Goal: Information Seeking & Learning: Learn about a topic

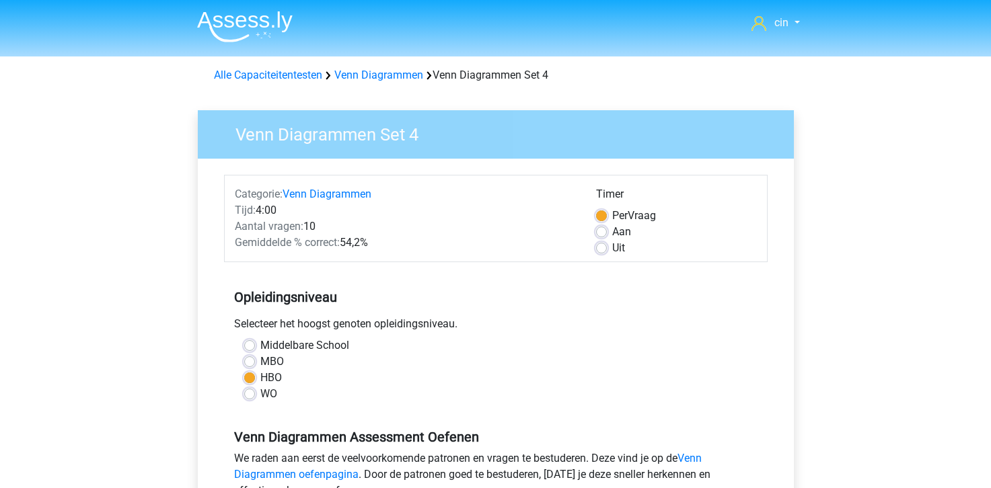
scroll to position [202, 0]
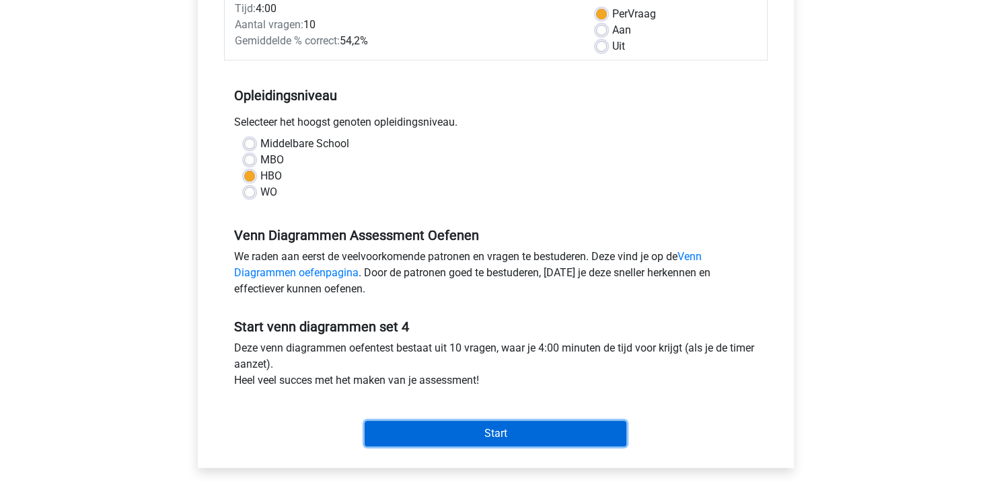
click at [404, 427] on input "Start" at bounding box center [496, 434] width 262 height 26
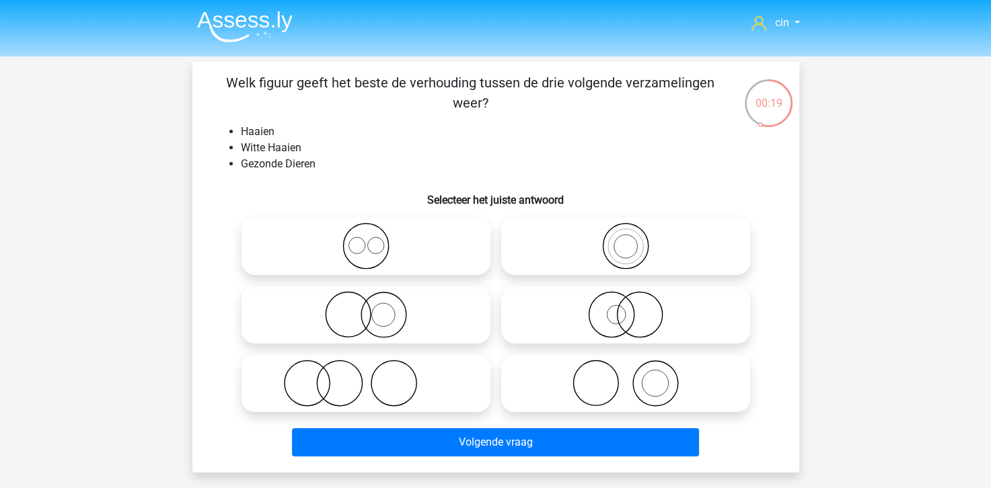
click at [607, 396] on icon at bounding box center [626, 383] width 238 height 47
click at [626, 377] on input "radio" at bounding box center [630, 372] width 9 height 9
radio input "true"
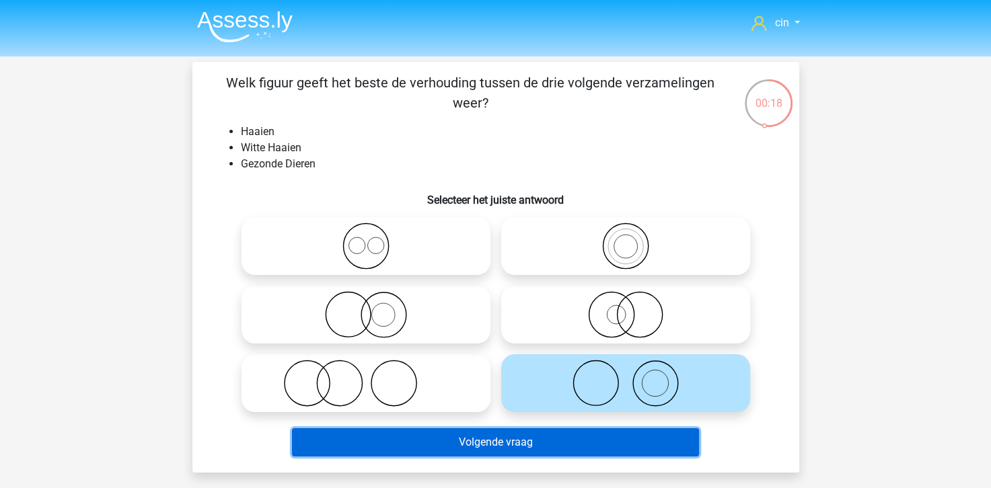
click at [566, 453] on button "Volgende vraag" at bounding box center [495, 442] width 407 height 28
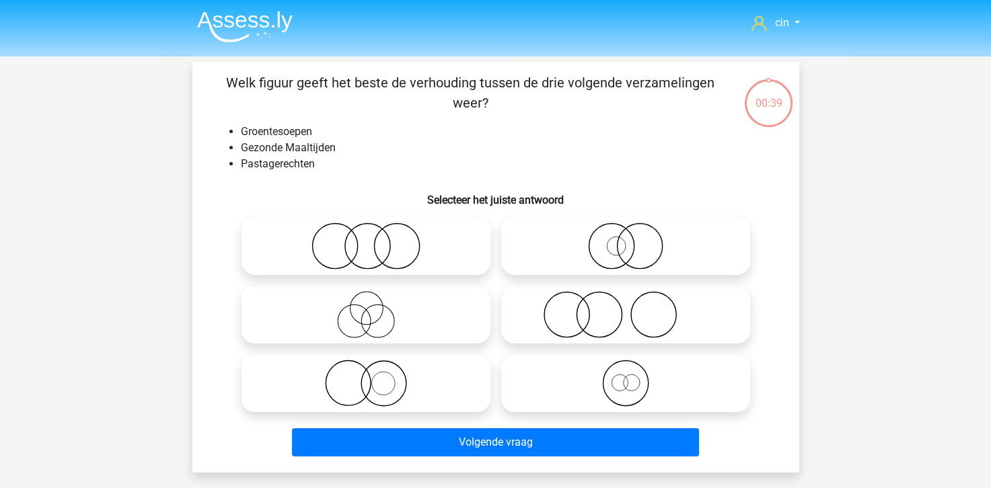
scroll to position [62, 0]
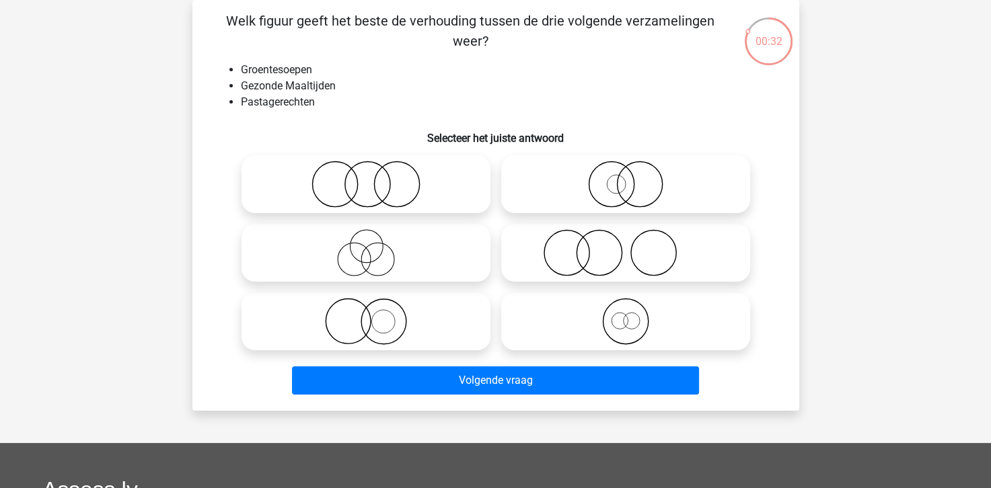
click at [372, 180] on icon at bounding box center [366, 184] width 238 height 47
click at [372, 178] on input "radio" at bounding box center [370, 173] width 9 height 9
radio input "true"
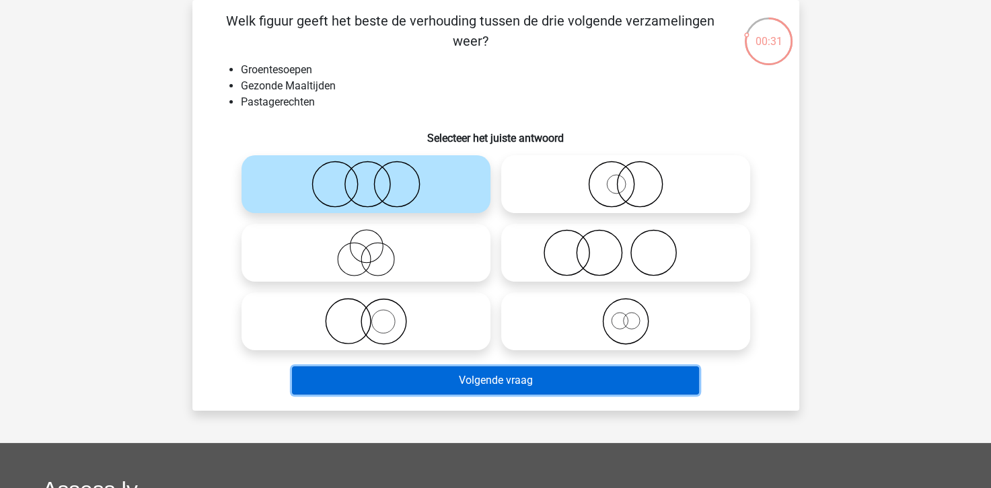
click at [492, 382] on button "Volgende vraag" at bounding box center [495, 381] width 407 height 28
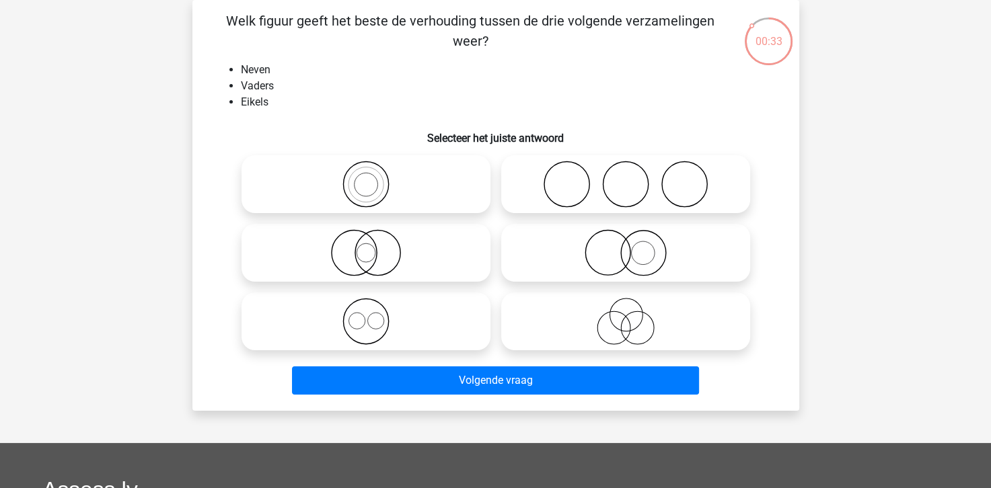
click at [627, 189] on icon at bounding box center [626, 184] width 238 height 47
click at [627, 178] on input "radio" at bounding box center [630, 173] width 9 height 9
radio input "true"
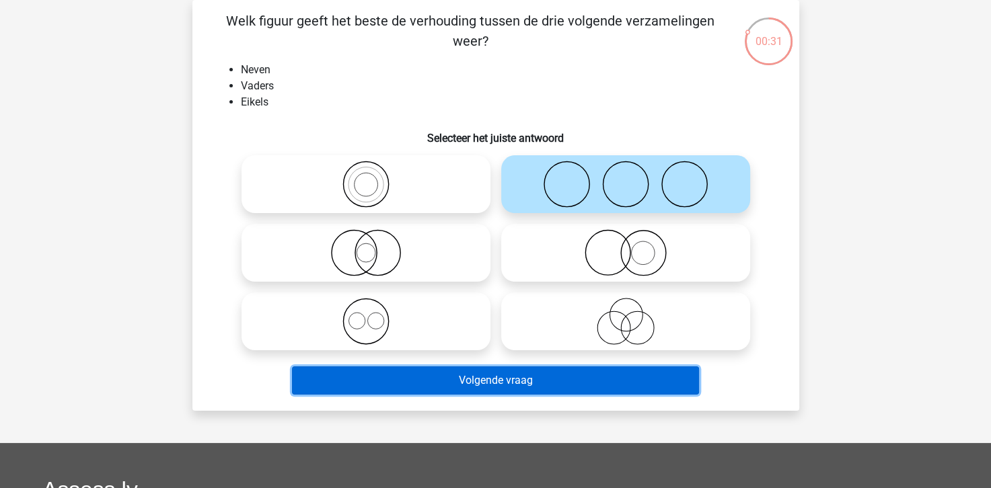
click at [507, 380] on button "Volgende vraag" at bounding box center [495, 381] width 407 height 28
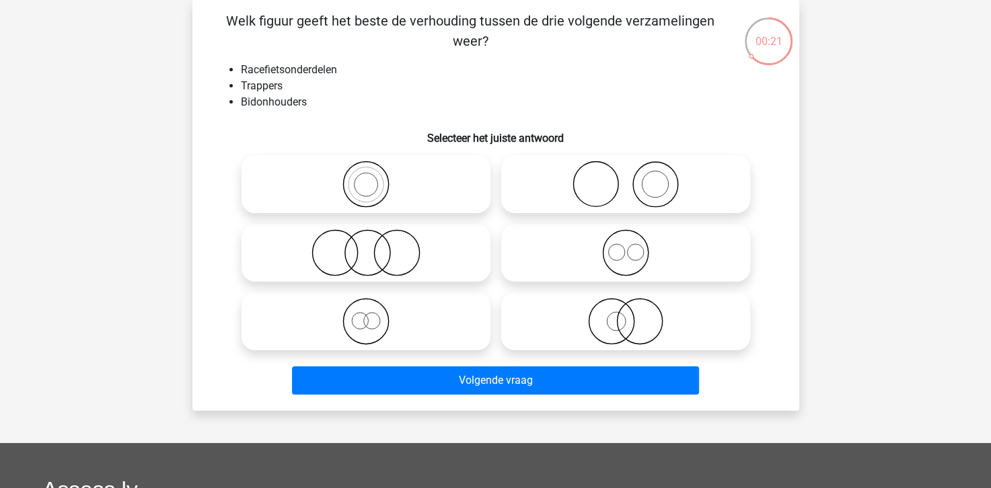
click at [369, 264] on icon at bounding box center [366, 252] width 238 height 47
click at [369, 246] on input "radio" at bounding box center [370, 241] width 9 height 9
radio input "true"
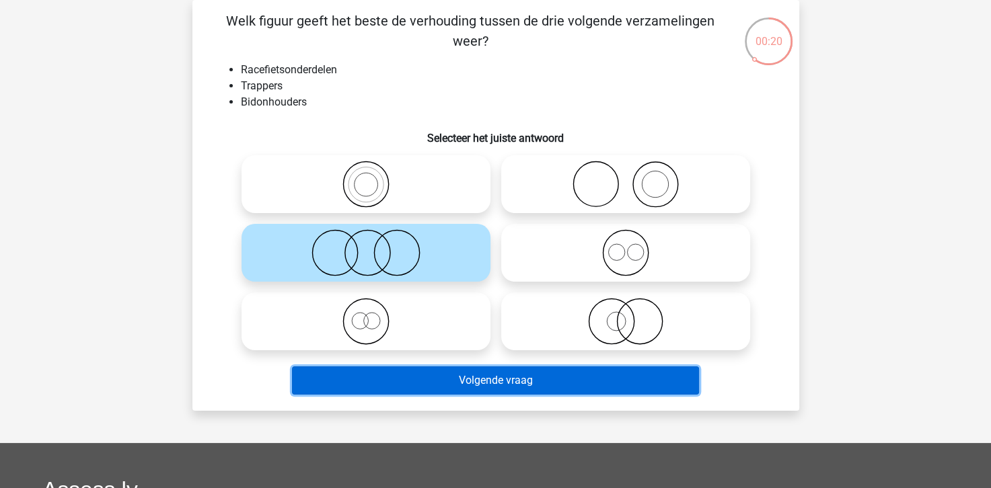
click at [511, 379] on button "Volgende vraag" at bounding box center [495, 381] width 407 height 28
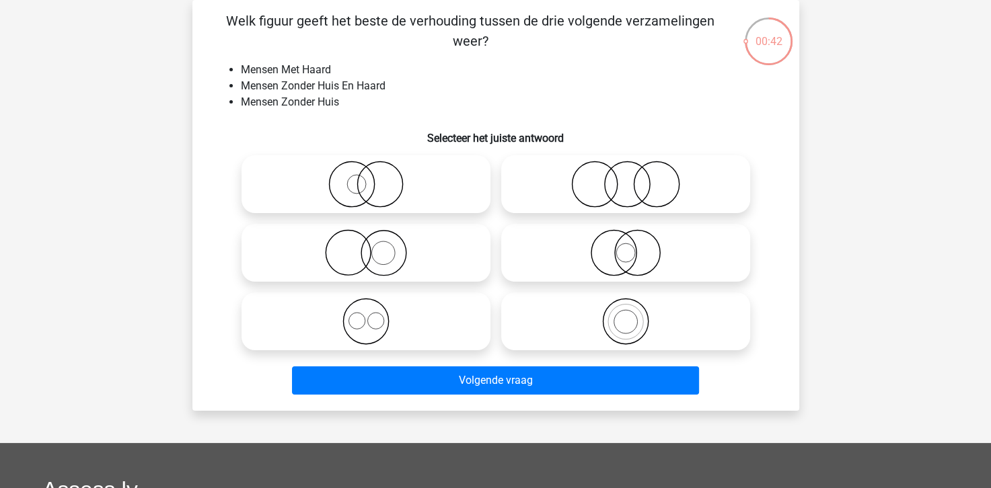
click at [385, 255] on icon at bounding box center [366, 252] width 238 height 47
click at [375, 246] on input "radio" at bounding box center [370, 241] width 9 height 9
radio input "true"
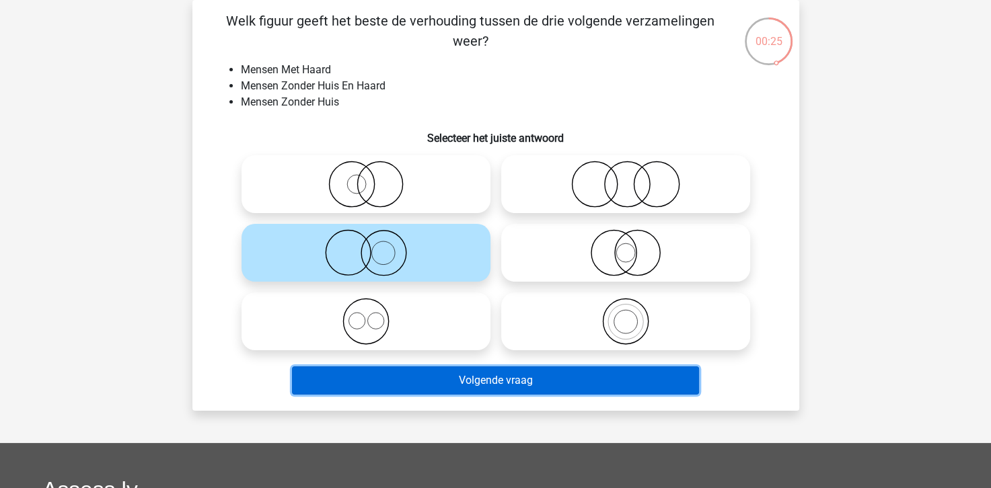
click at [482, 381] on button "Volgende vraag" at bounding box center [495, 381] width 407 height 28
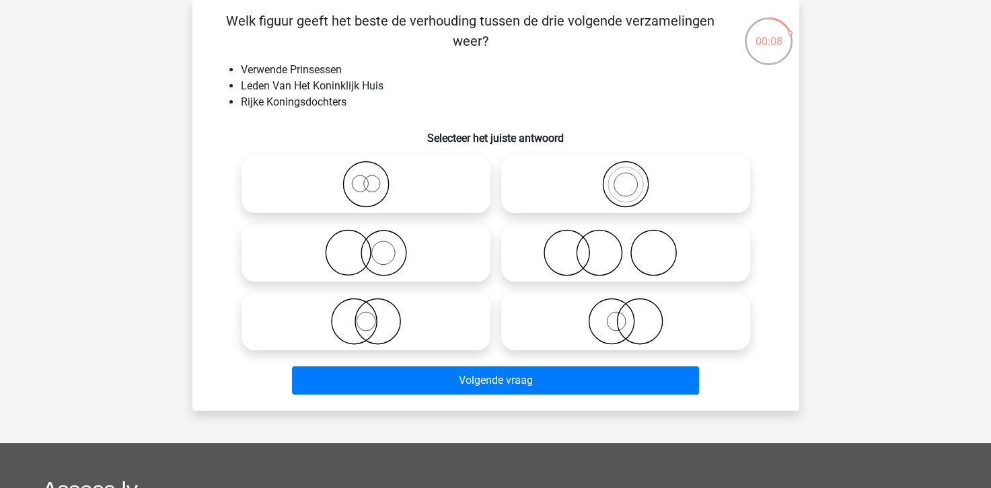
click at [363, 241] on icon at bounding box center [366, 252] width 238 height 47
click at [366, 241] on input "radio" at bounding box center [370, 241] width 9 height 9
radio input "true"
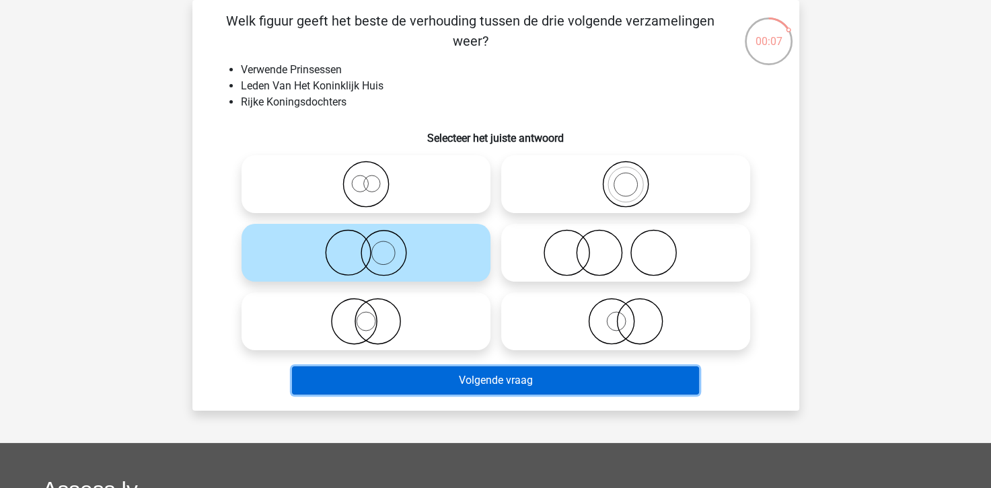
click at [499, 387] on button "Volgende vraag" at bounding box center [495, 381] width 407 height 28
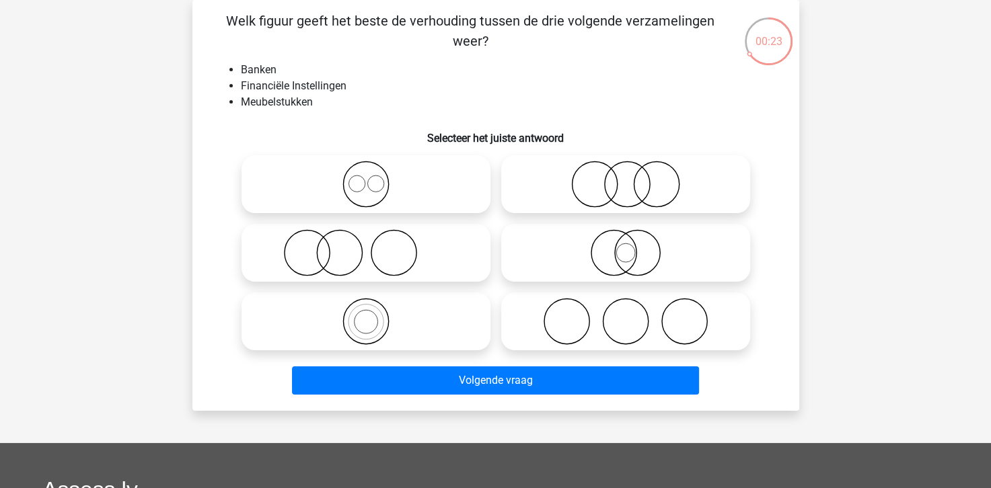
click at [627, 170] on input "radio" at bounding box center [630, 173] width 9 height 9
radio input "true"
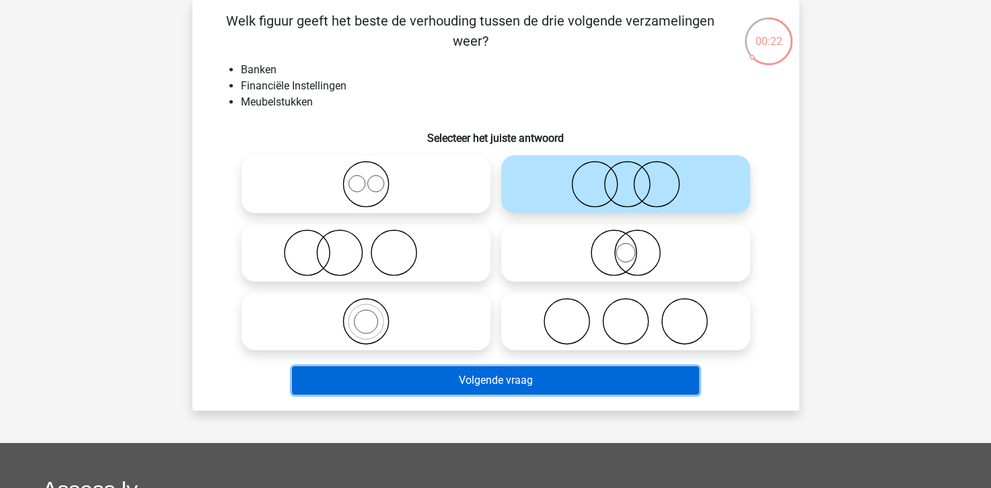
click at [474, 379] on button "Volgende vraag" at bounding box center [495, 381] width 407 height 28
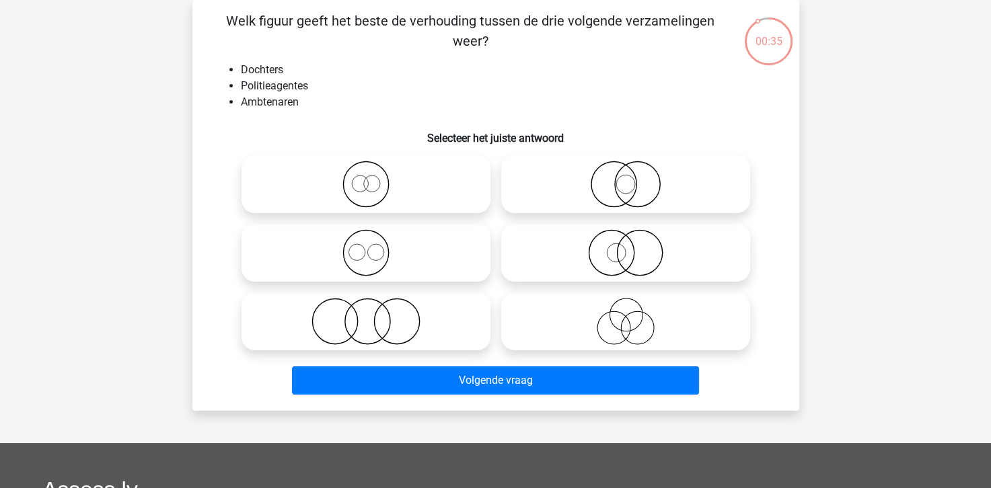
click at [371, 320] on icon at bounding box center [366, 321] width 238 height 47
click at [371, 315] on input "radio" at bounding box center [370, 310] width 9 height 9
radio input "true"
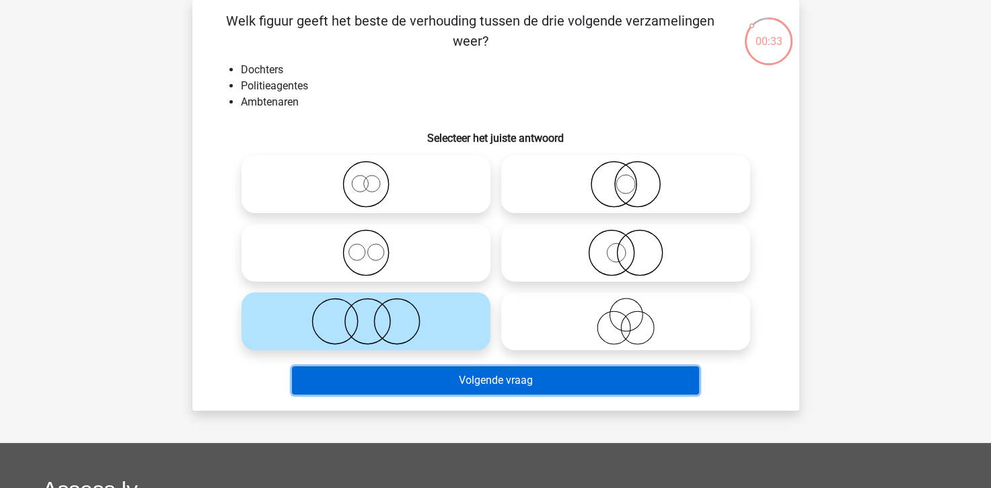
click at [412, 377] on button "Volgende vraag" at bounding box center [495, 381] width 407 height 28
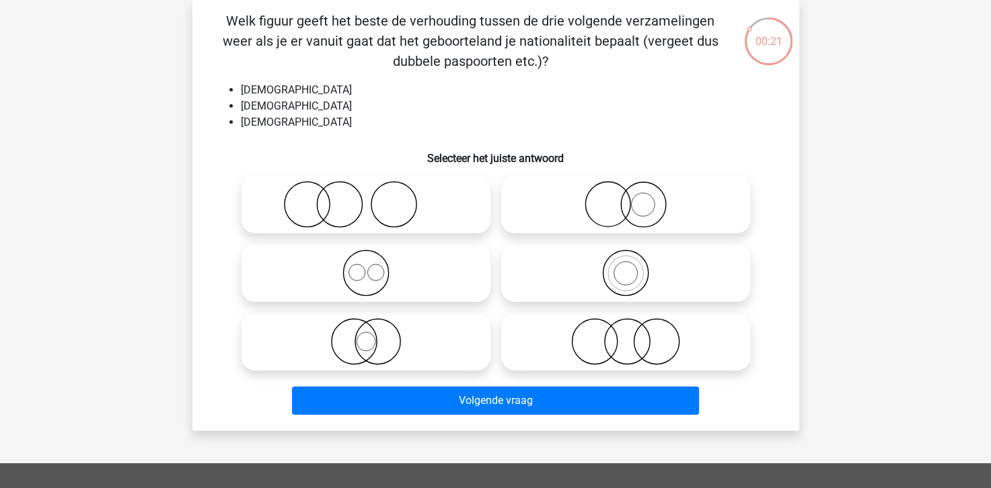
click at [371, 285] on icon at bounding box center [366, 273] width 238 height 47
click at [371, 266] on input "radio" at bounding box center [370, 262] width 9 height 9
radio input "true"
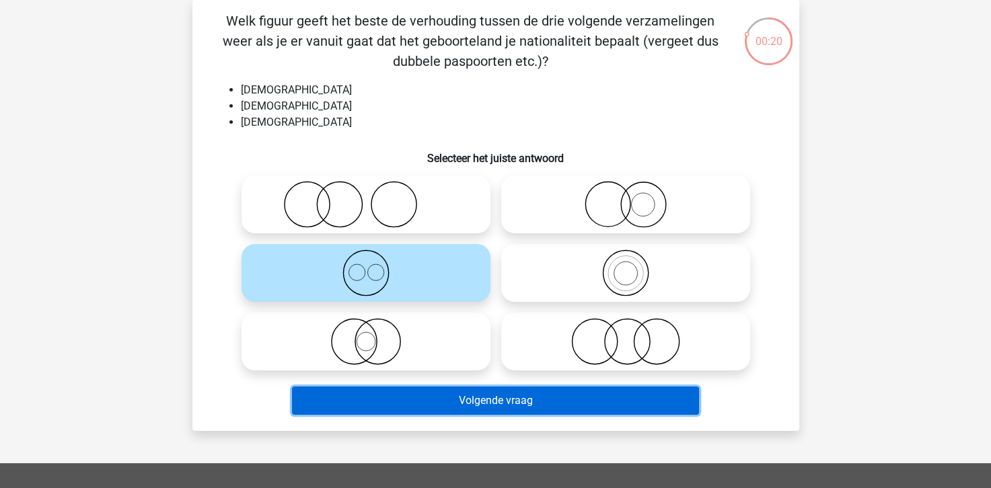
click at [458, 401] on button "Volgende vraag" at bounding box center [495, 401] width 407 height 28
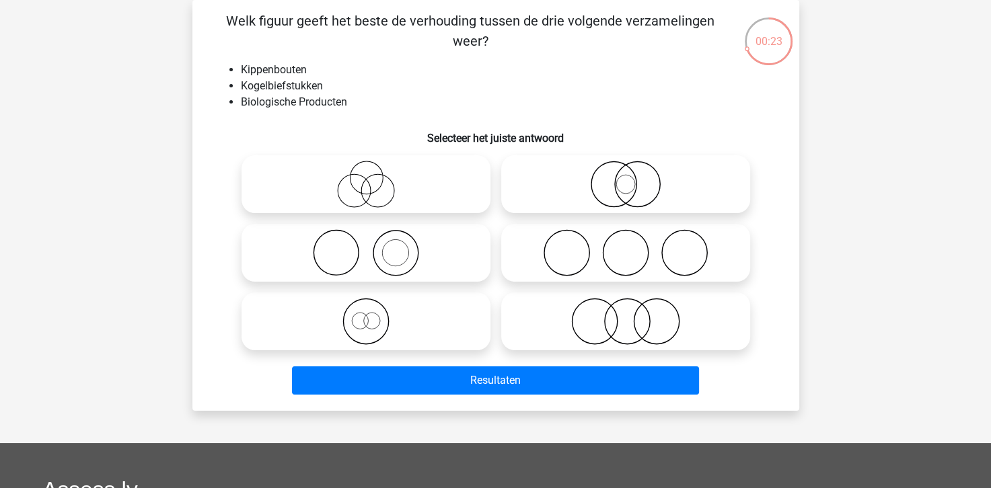
click at [628, 315] on icon at bounding box center [626, 321] width 238 height 47
click at [628, 315] on input "radio" at bounding box center [630, 310] width 9 height 9
radio input "true"
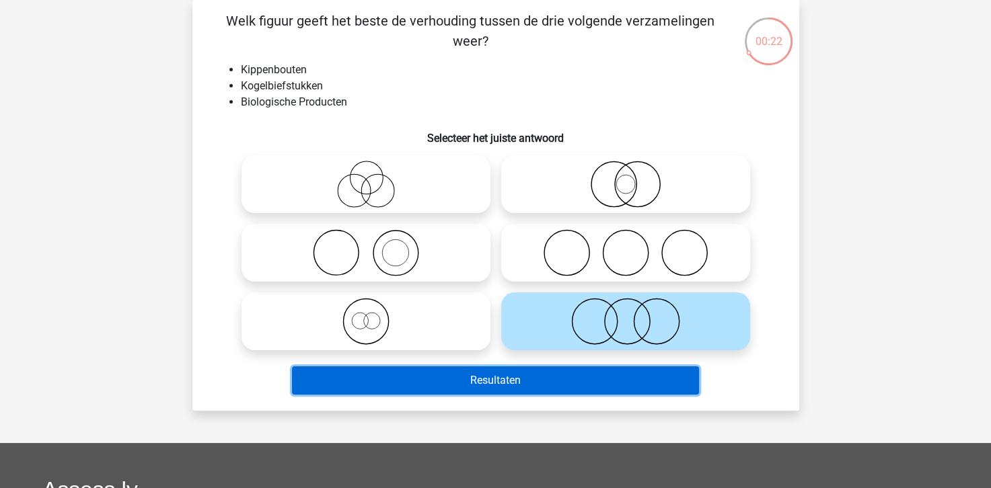
click at [593, 377] on button "Resultaten" at bounding box center [495, 381] width 407 height 28
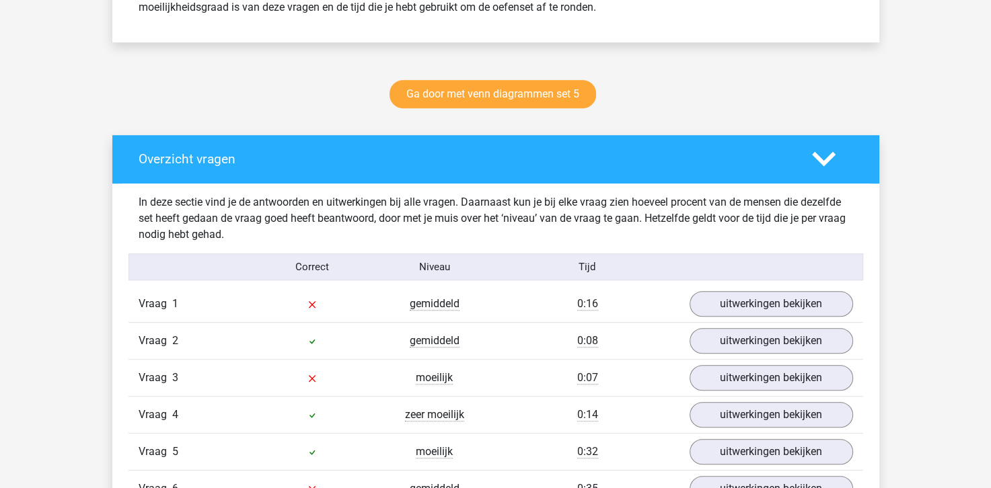
scroll to position [673, 0]
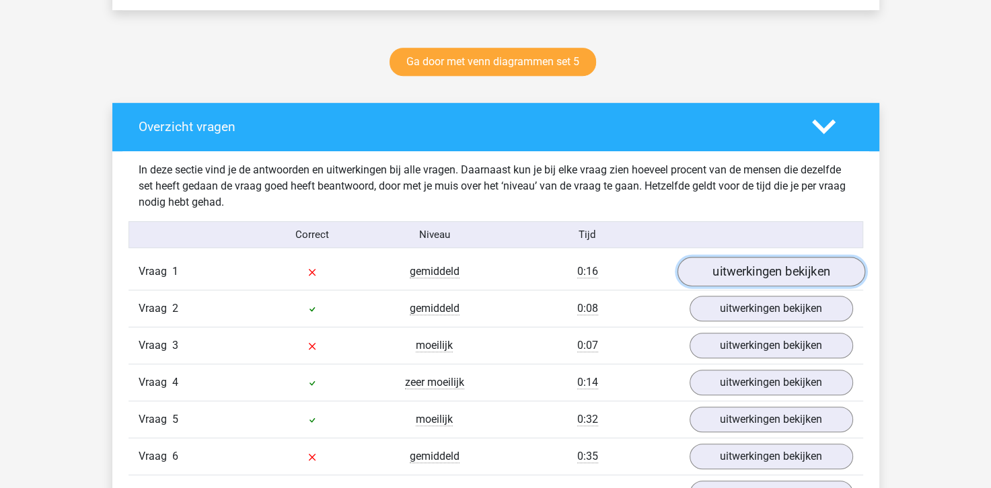
click at [733, 274] on link "uitwerkingen bekijken" at bounding box center [771, 273] width 188 height 30
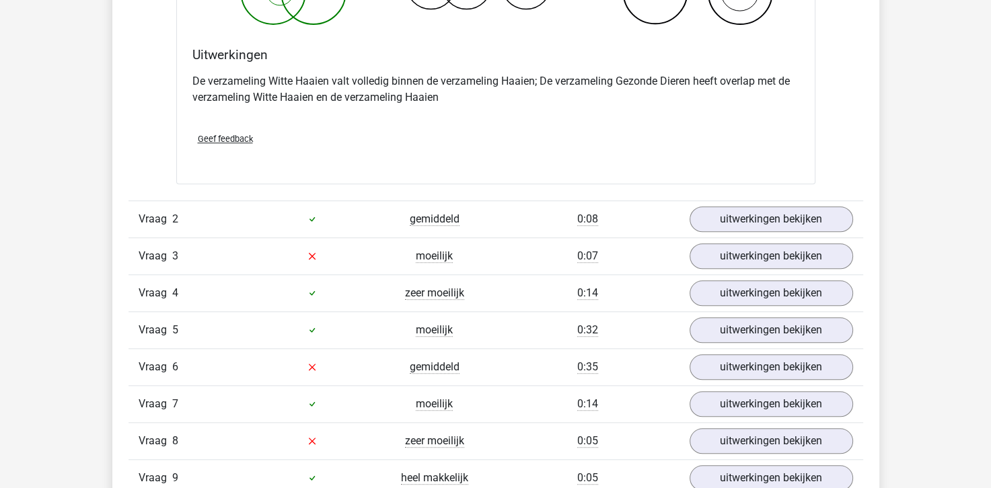
scroll to position [1278, 0]
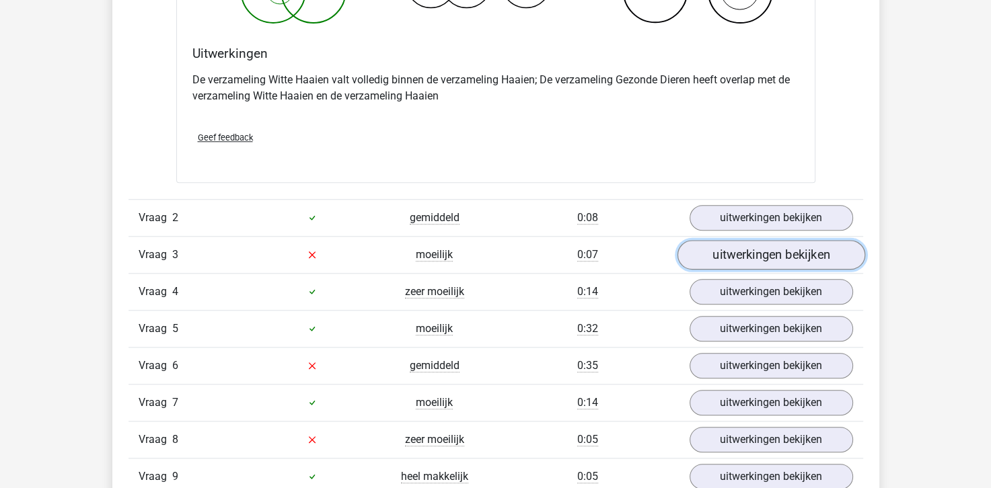
click at [733, 250] on link "uitwerkingen bekijken" at bounding box center [771, 255] width 188 height 30
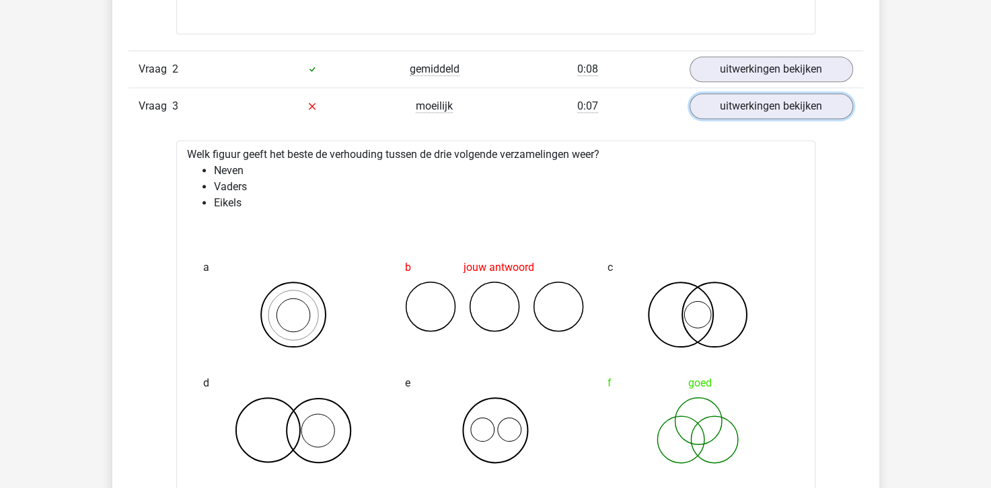
scroll to position [1413, 0]
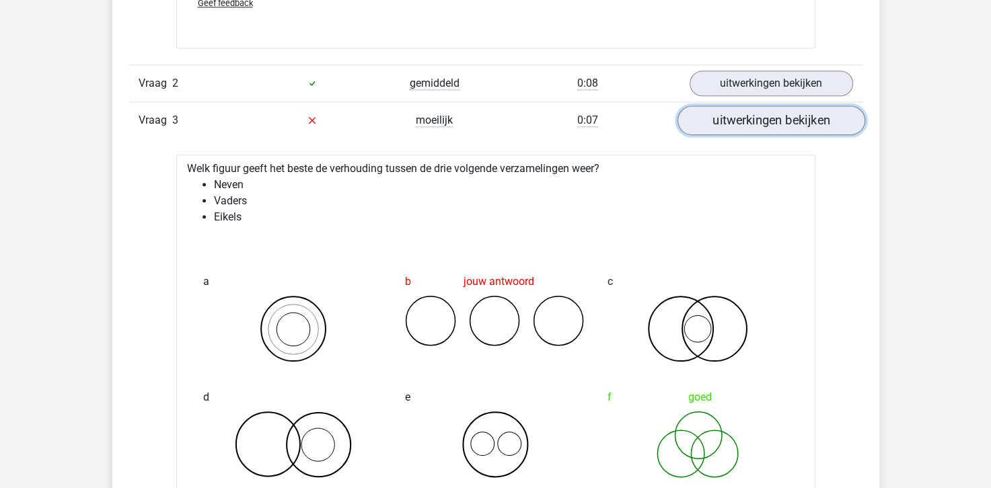
click at [714, 117] on link "uitwerkingen bekijken" at bounding box center [771, 121] width 188 height 30
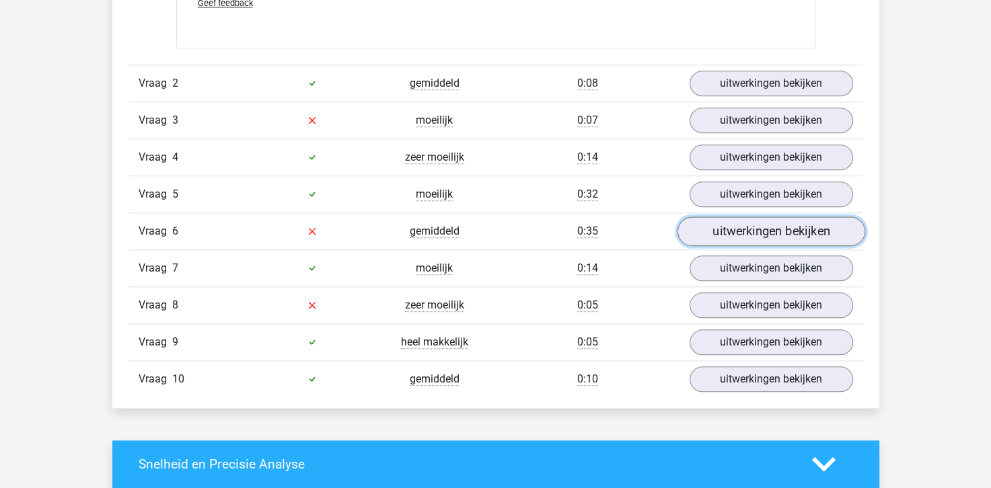
click at [736, 227] on link "uitwerkingen bekijken" at bounding box center [771, 232] width 188 height 30
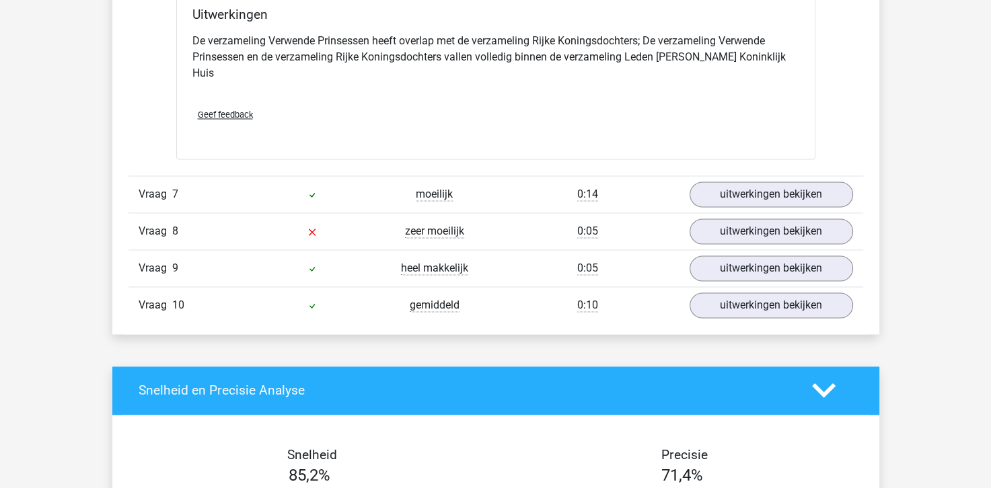
scroll to position [2018, 0]
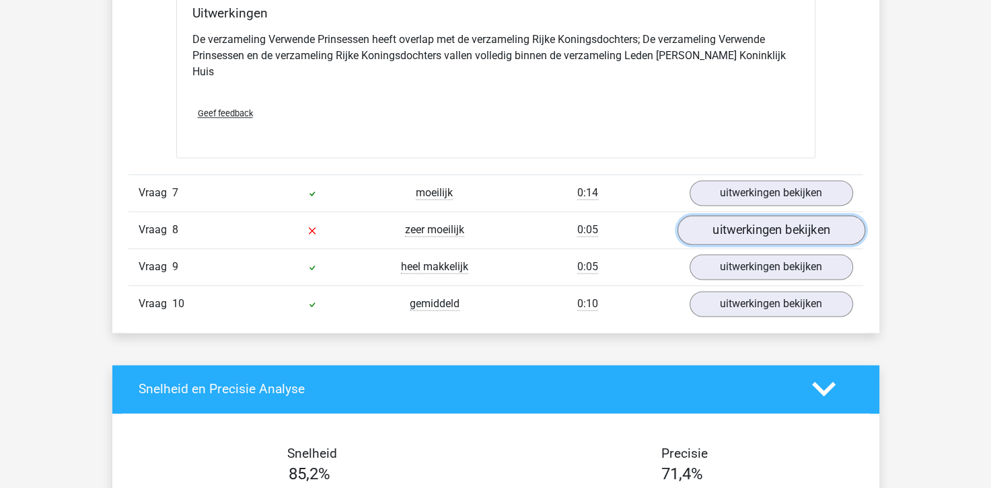
click at [713, 215] on link "uitwerkingen bekijken" at bounding box center [771, 230] width 188 height 30
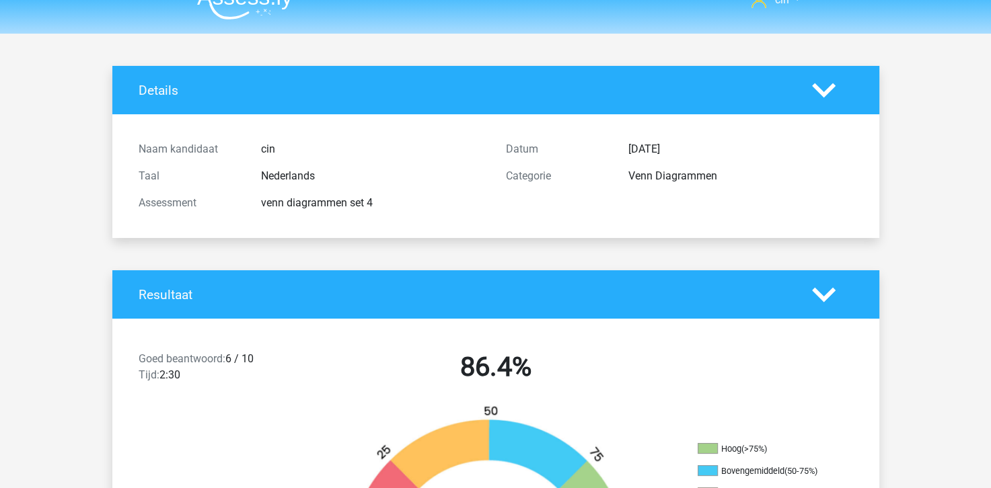
scroll to position [0, 0]
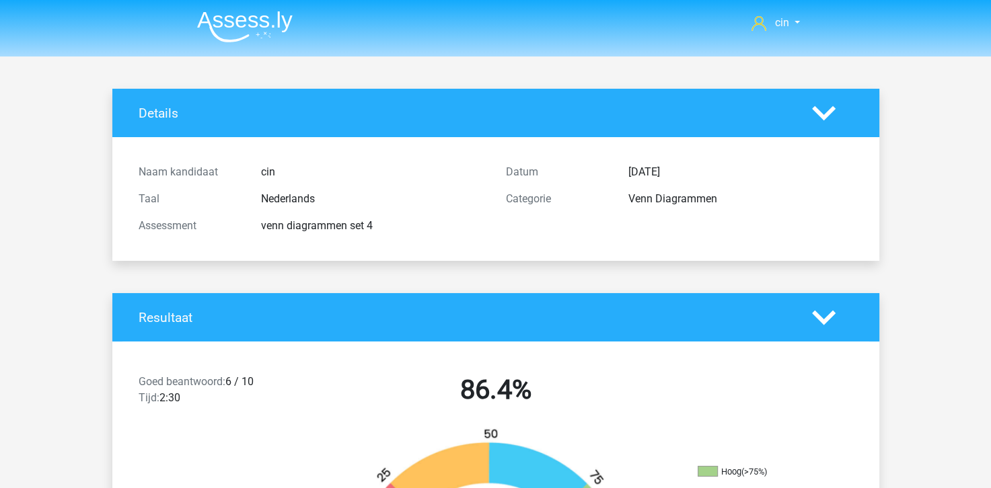
click at [223, 26] on img at bounding box center [245, 27] width 96 height 32
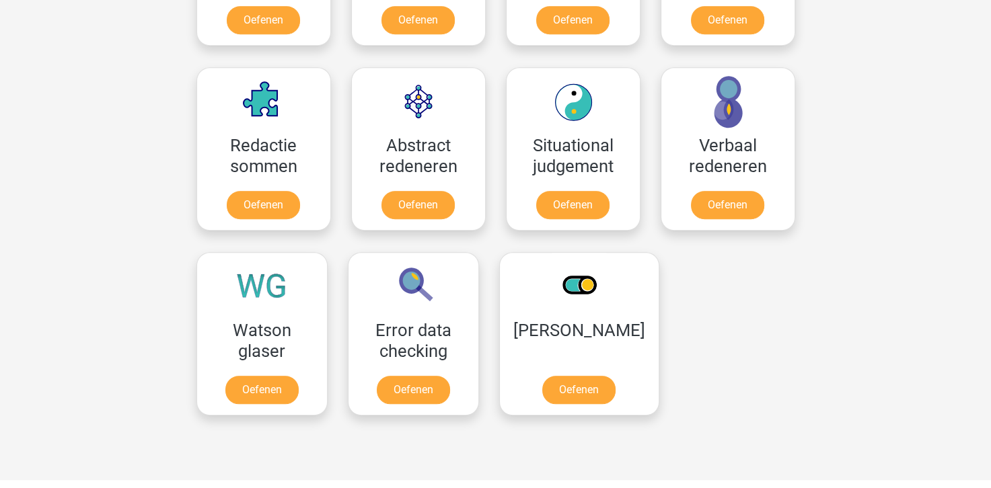
scroll to position [1009, 0]
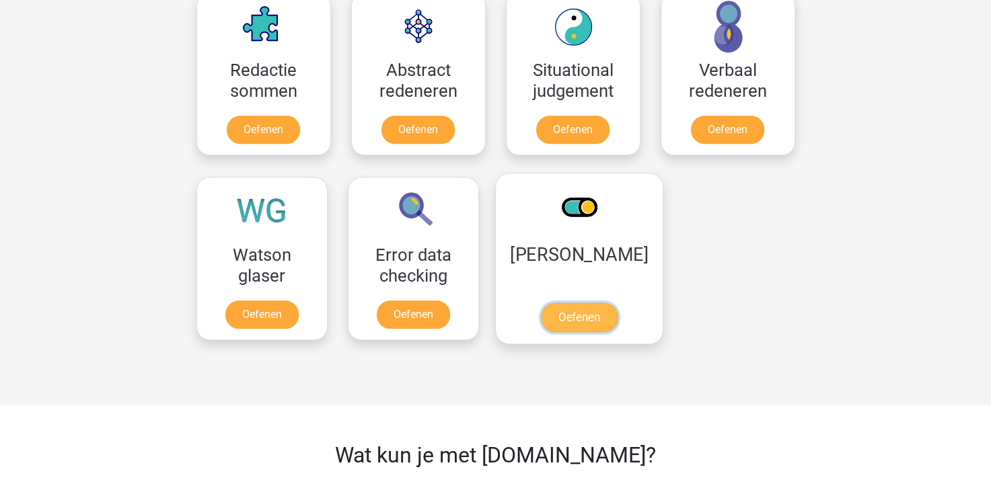
click at [587, 303] on link "Oefenen" at bounding box center [578, 318] width 77 height 30
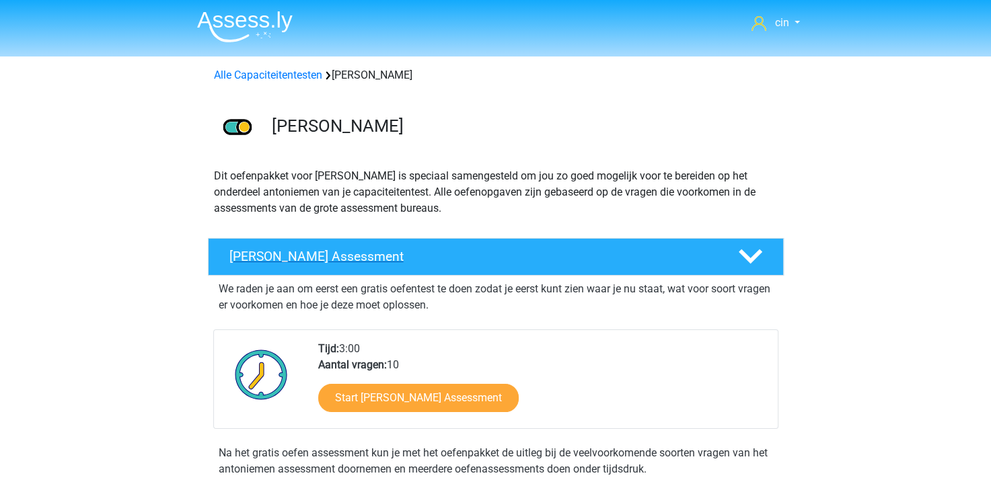
click at [283, 250] on h4 "Antoniemen Gratis Oefen Assessment" at bounding box center [472, 256] width 487 height 15
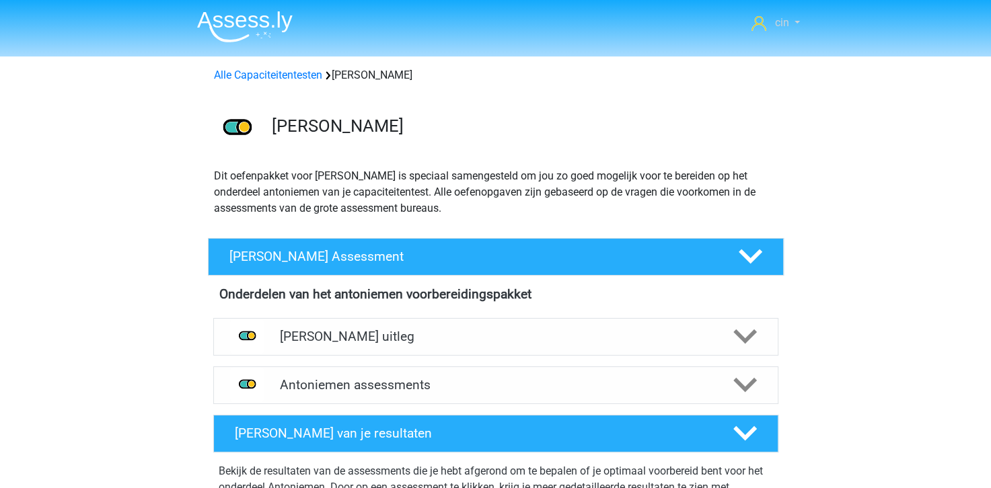
click at [782, 24] on span "cin" at bounding box center [781, 22] width 14 height 13
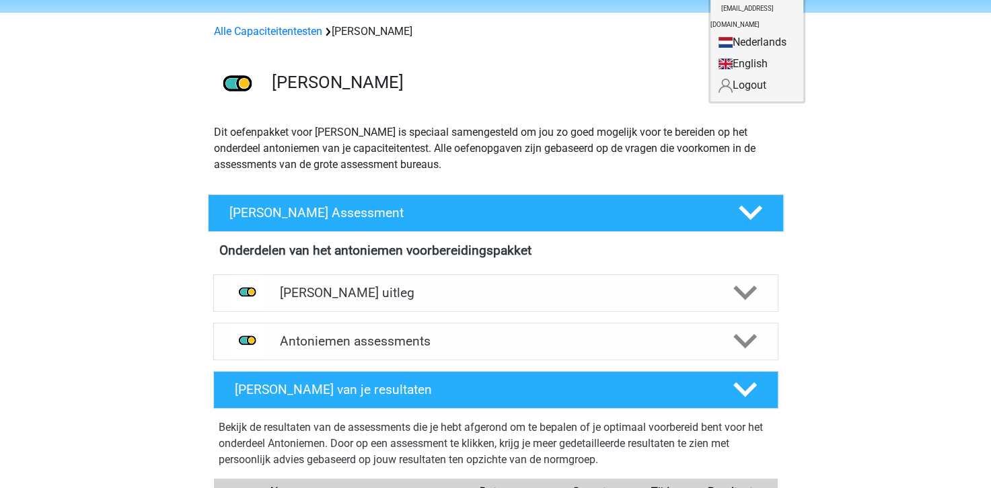
scroll to position [67, 0]
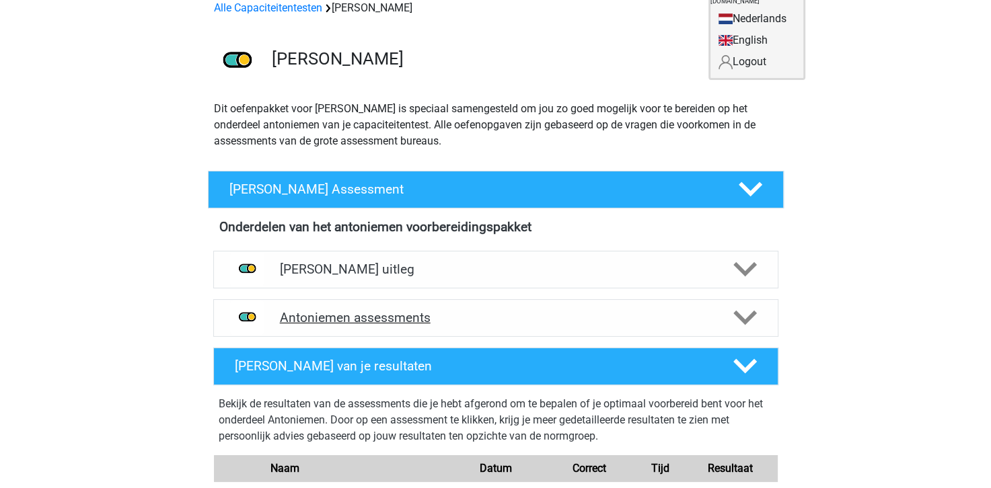
click at [306, 320] on h4 "Antoniemen assessments" at bounding box center [496, 317] width 432 height 15
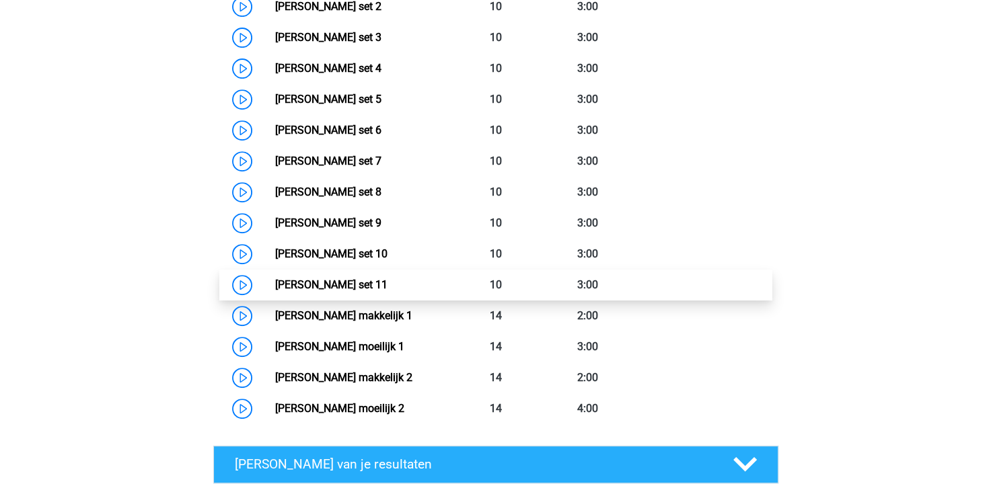
scroll to position [538, 0]
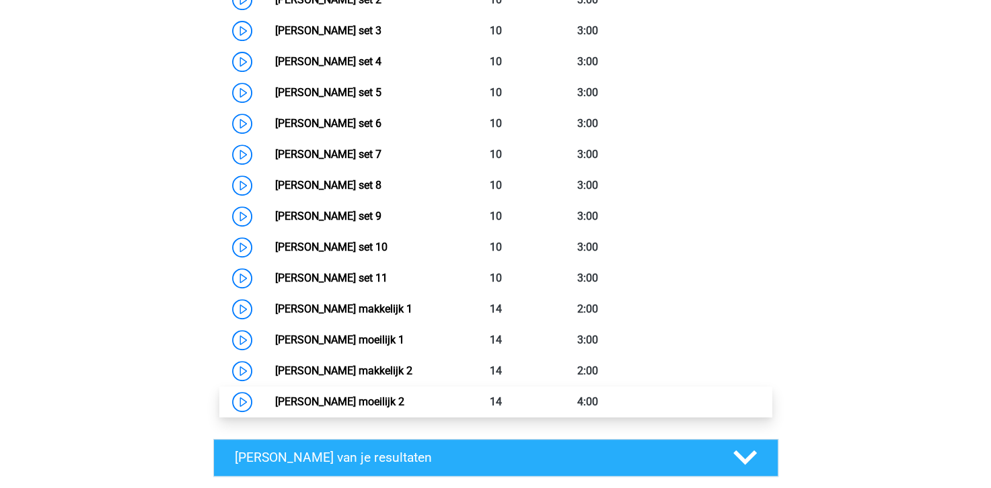
click at [313, 396] on link "Antoniemen moeilijk 2" at bounding box center [339, 402] width 129 height 13
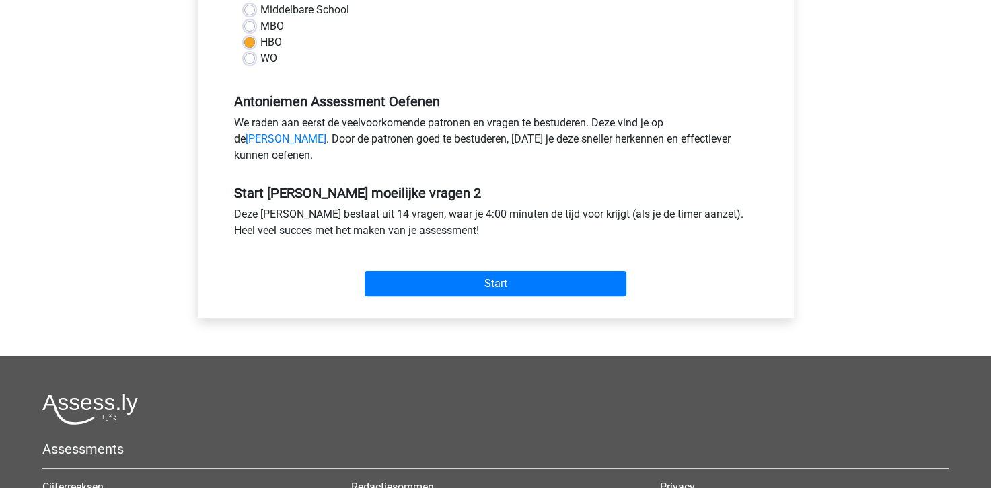
scroll to position [336, 0]
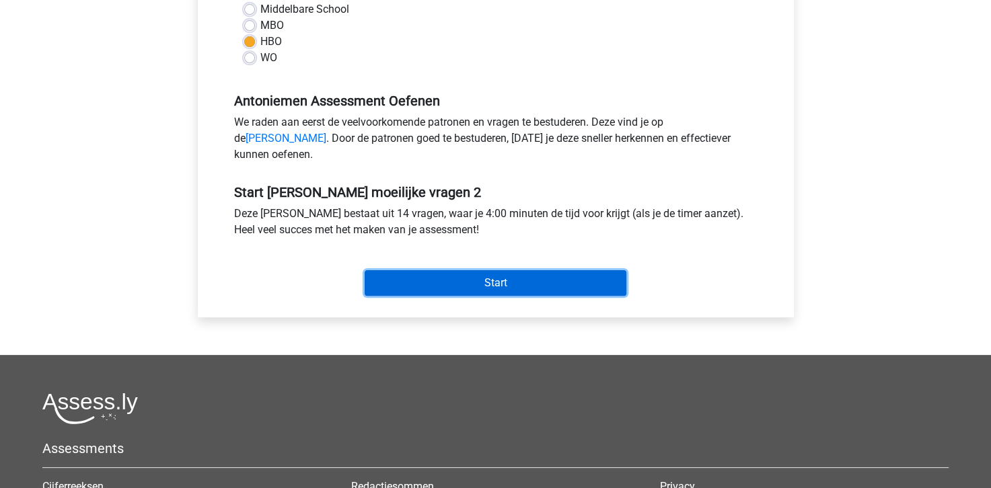
click at [496, 293] on input "Start" at bounding box center [496, 283] width 262 height 26
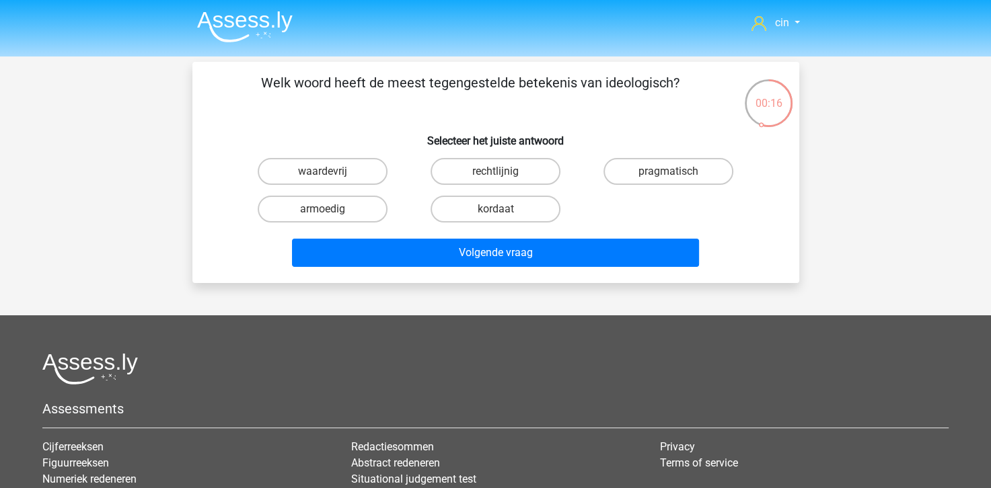
click at [603, 170] on div "pragmatisch" at bounding box center [668, 171] width 162 height 27
click at [609, 172] on label "pragmatisch" at bounding box center [668, 171] width 130 height 27
click at [669, 172] on input "pragmatisch" at bounding box center [673, 176] width 9 height 9
radio input "true"
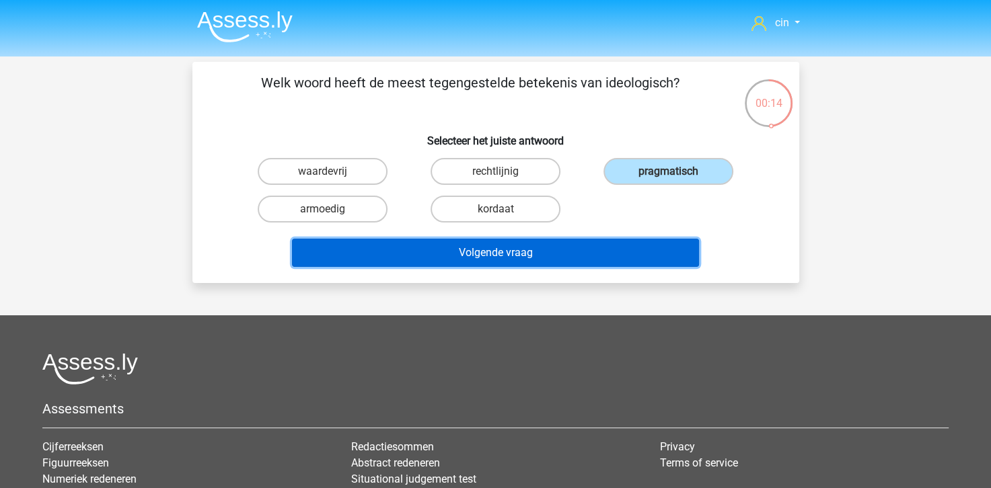
click at [476, 256] on button "Volgende vraag" at bounding box center [495, 253] width 407 height 28
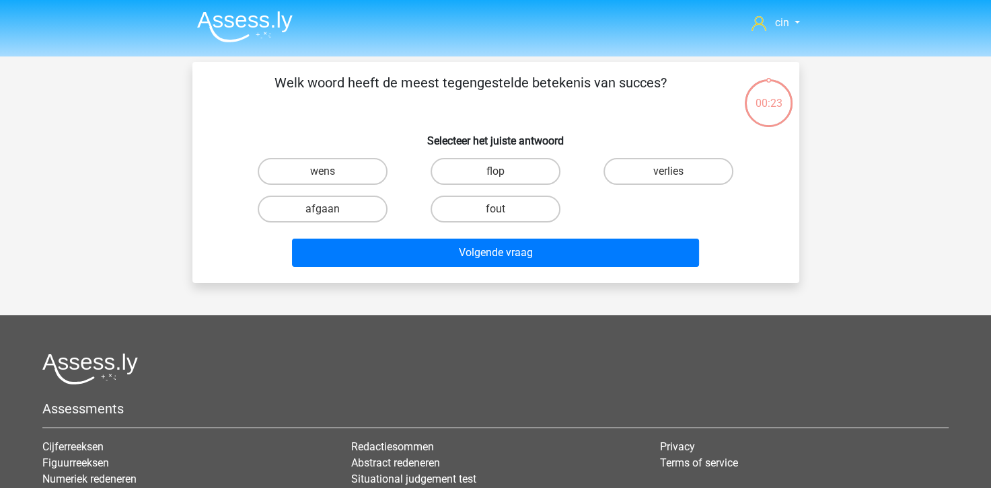
scroll to position [62, 0]
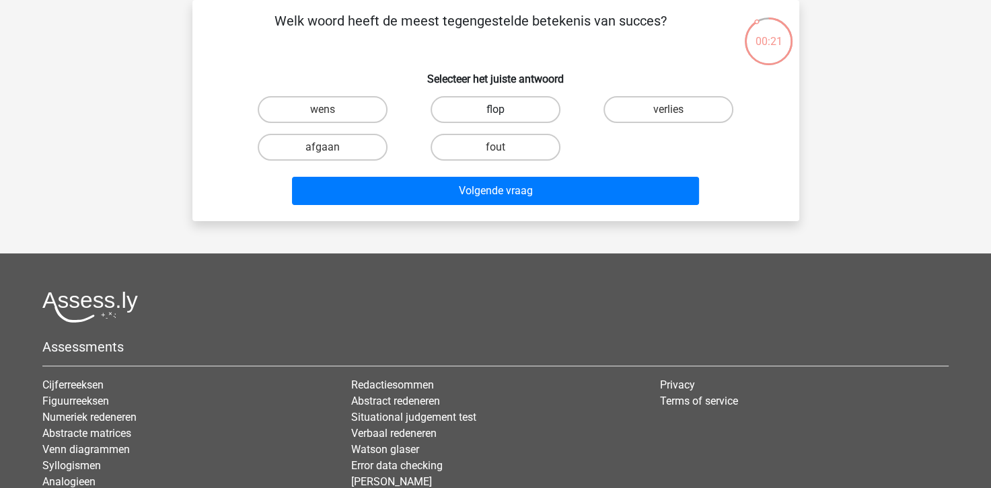
click at [492, 114] on label "flop" at bounding box center [496, 109] width 130 height 27
click at [495, 114] on input "flop" at bounding box center [499, 114] width 9 height 9
radio input "true"
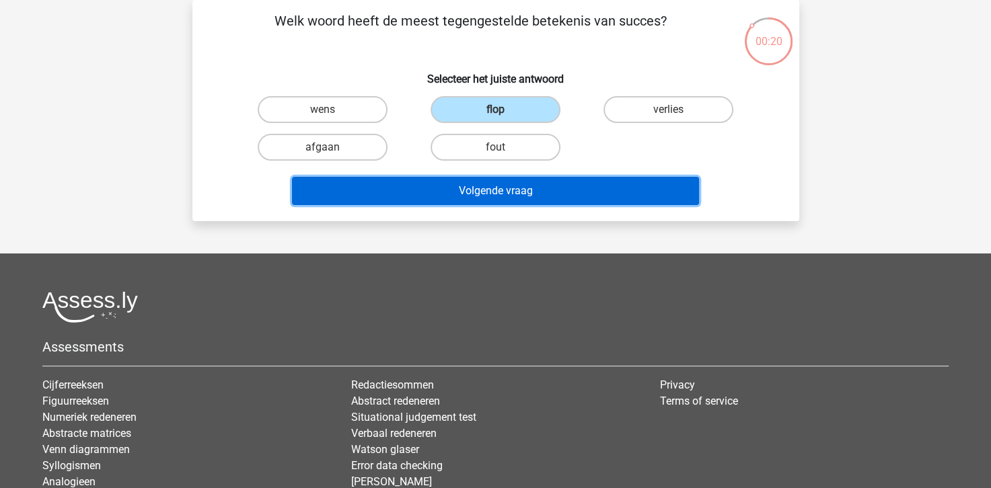
click at [497, 186] on button "Volgende vraag" at bounding box center [495, 191] width 407 height 28
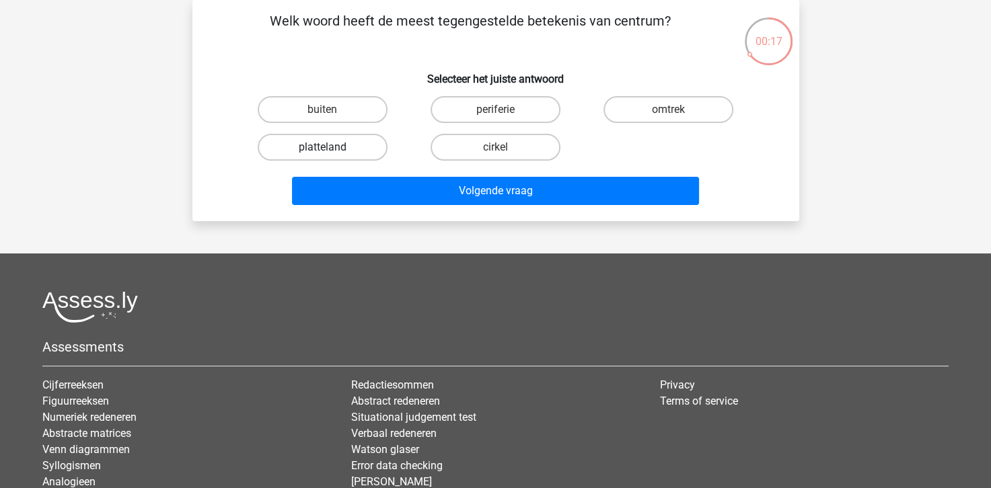
click at [347, 151] on label "platteland" at bounding box center [323, 147] width 130 height 27
click at [331, 151] on input "platteland" at bounding box center [326, 151] width 9 height 9
radio input "true"
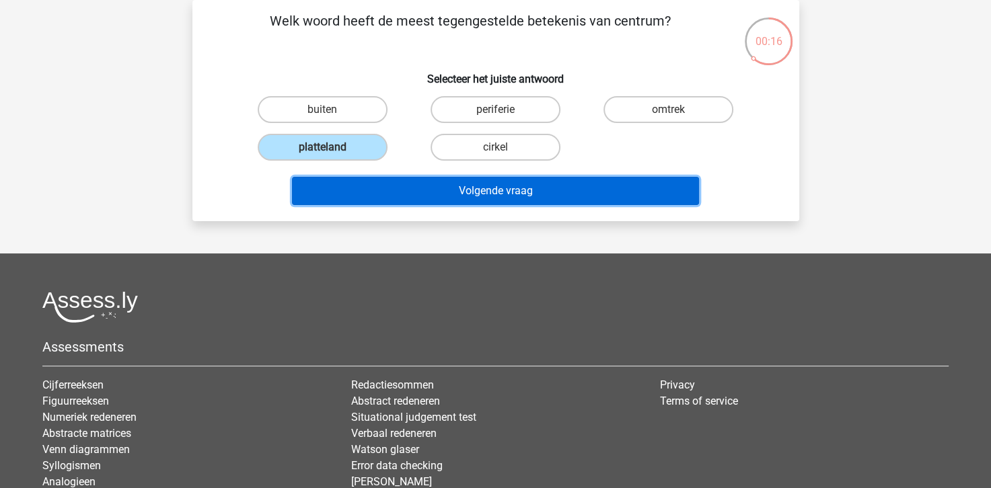
click at [383, 186] on button "Volgende vraag" at bounding box center [495, 191] width 407 height 28
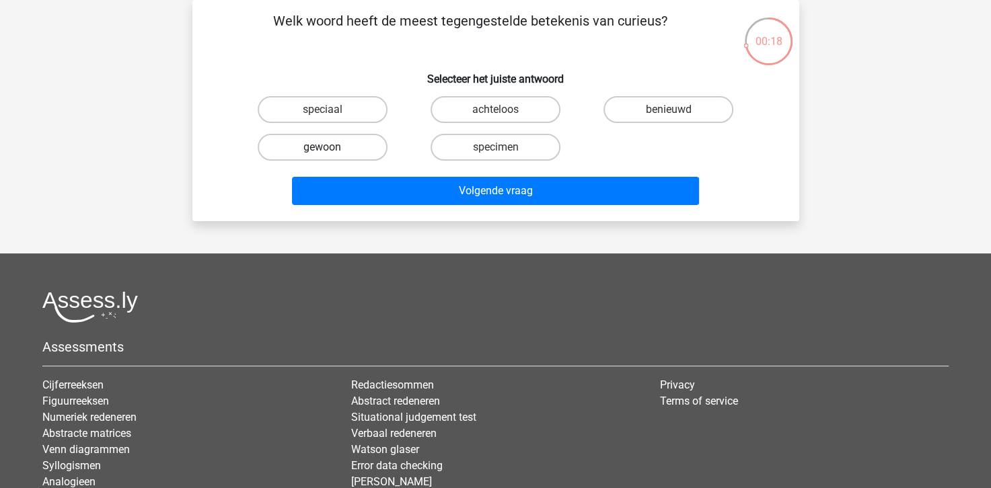
click at [348, 143] on label "gewoon" at bounding box center [323, 147] width 130 height 27
click at [331, 147] on input "gewoon" at bounding box center [326, 151] width 9 height 9
radio input "true"
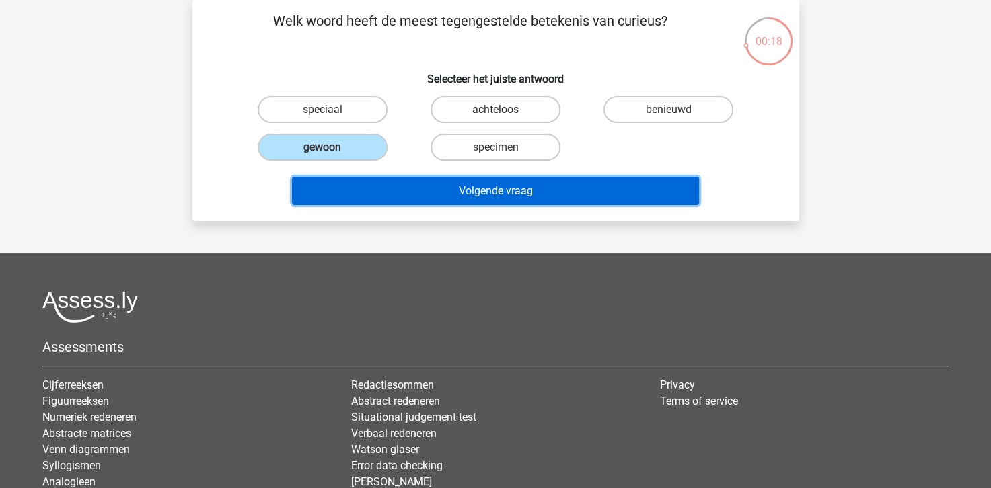
click at [382, 184] on button "Volgende vraag" at bounding box center [495, 191] width 407 height 28
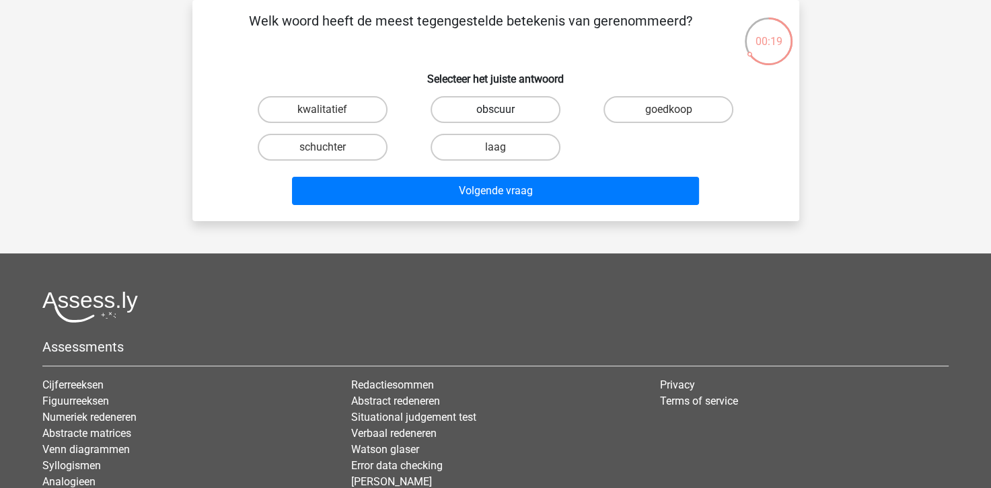
click at [491, 105] on label "obscuur" at bounding box center [496, 109] width 130 height 27
click at [495, 110] on input "obscuur" at bounding box center [499, 114] width 9 height 9
radio input "true"
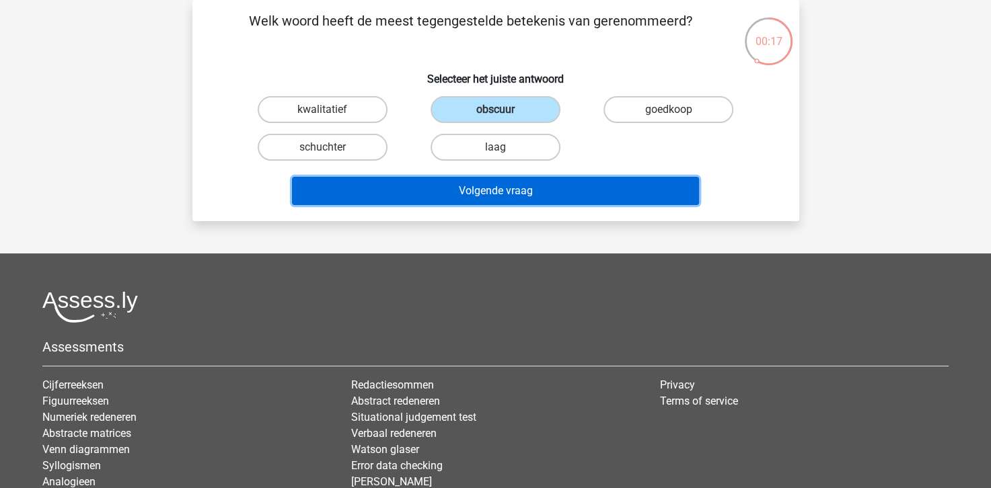
click at [504, 186] on button "Volgende vraag" at bounding box center [495, 191] width 407 height 28
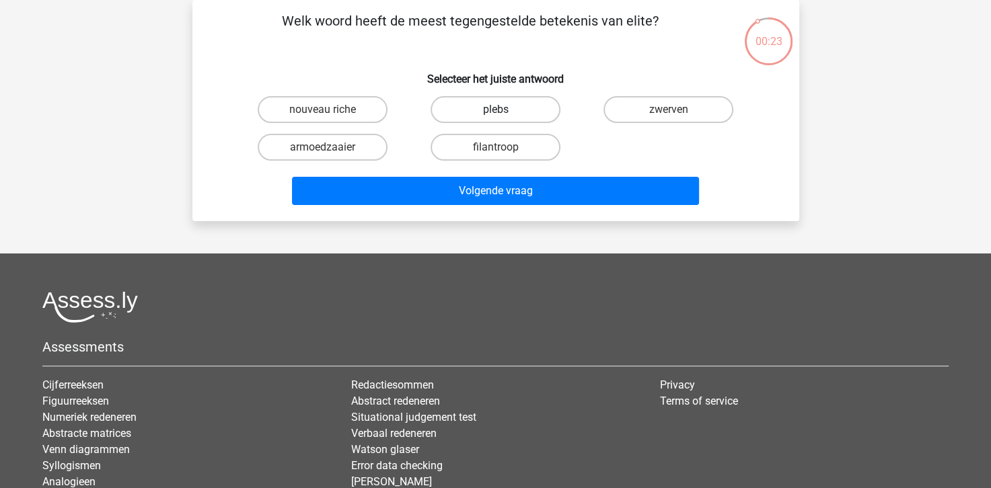
click at [490, 114] on label "plebs" at bounding box center [496, 109] width 130 height 27
click at [495, 114] on input "plebs" at bounding box center [499, 114] width 9 height 9
radio input "true"
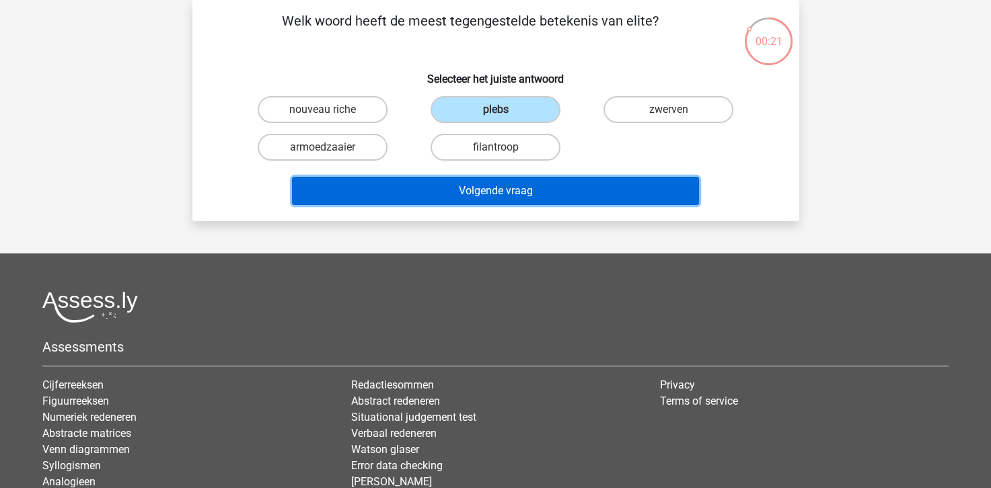
click at [488, 194] on button "Volgende vraag" at bounding box center [495, 191] width 407 height 28
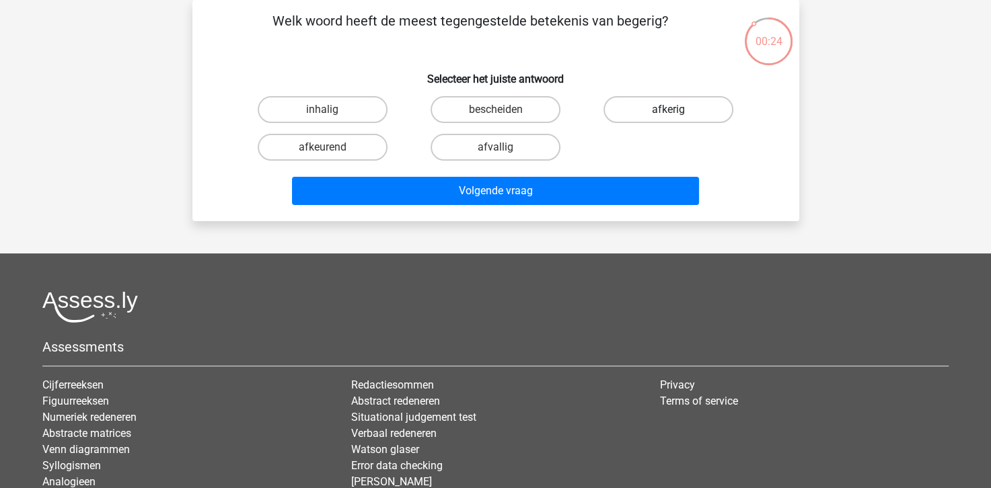
click at [640, 106] on label "afkerig" at bounding box center [668, 109] width 130 height 27
click at [669, 110] on input "afkerig" at bounding box center [673, 114] width 9 height 9
radio input "true"
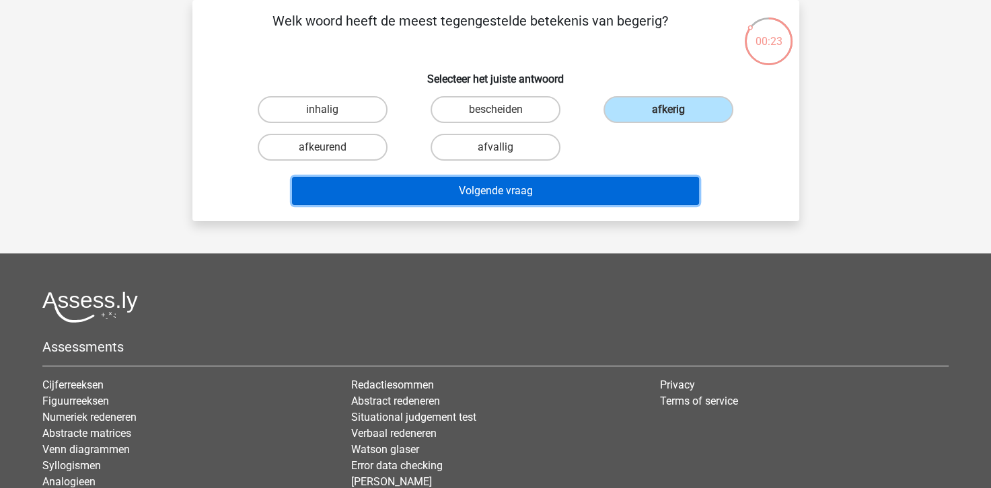
click at [469, 187] on button "Volgende vraag" at bounding box center [495, 191] width 407 height 28
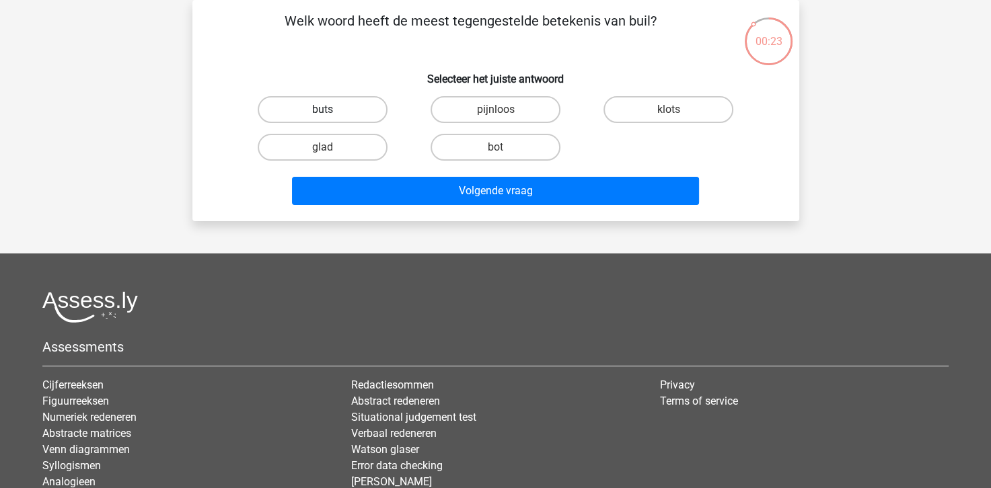
click at [344, 108] on label "buts" at bounding box center [323, 109] width 130 height 27
click at [331, 110] on input "buts" at bounding box center [326, 114] width 9 height 9
radio input "true"
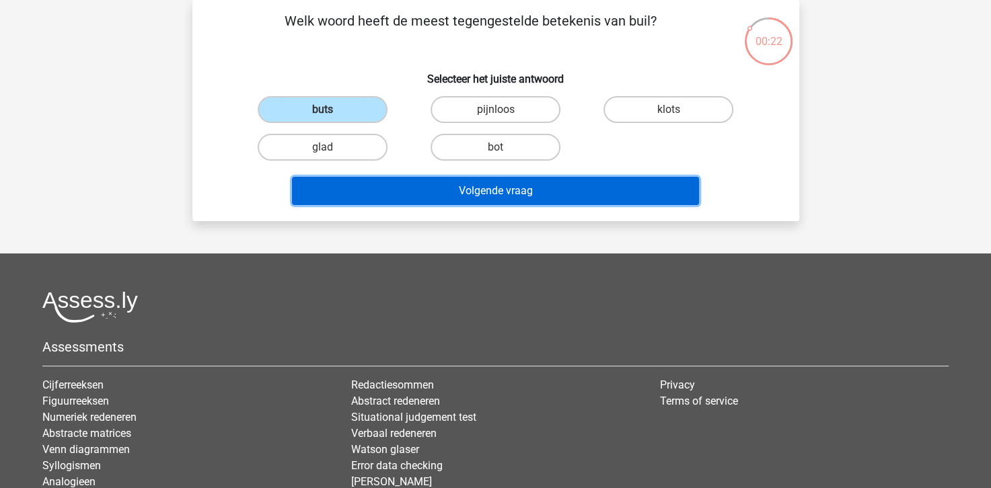
click at [500, 186] on button "Volgende vraag" at bounding box center [495, 191] width 407 height 28
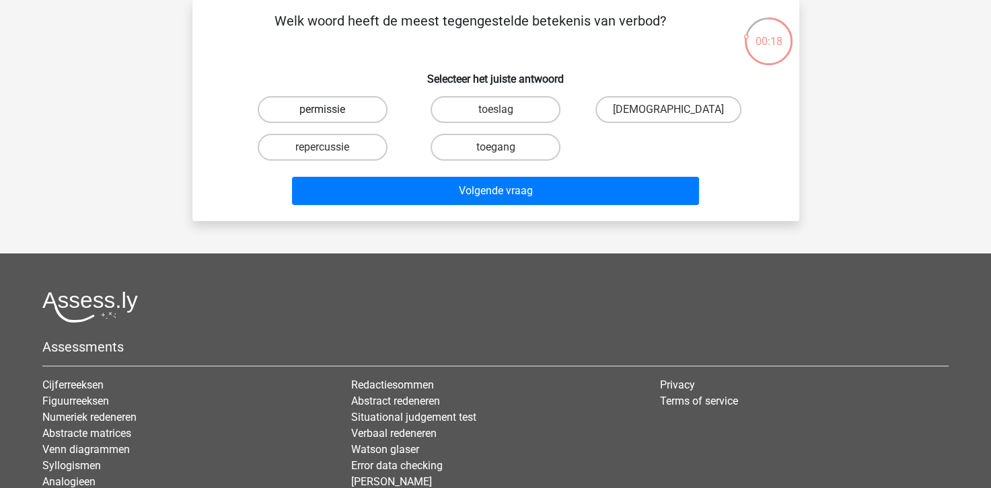
click at [311, 110] on label "permissie" at bounding box center [323, 109] width 130 height 27
click at [322, 110] on input "permissie" at bounding box center [326, 114] width 9 height 9
radio input "true"
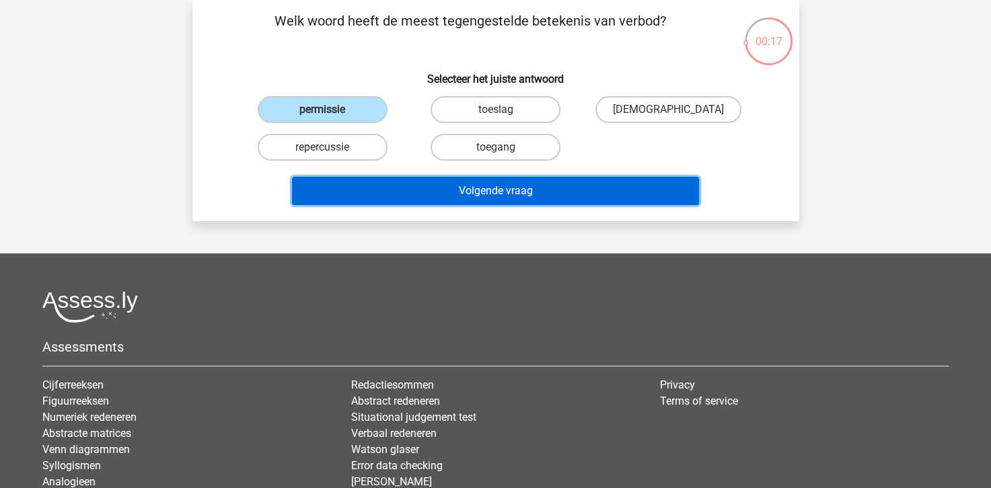
click at [482, 189] on button "Volgende vraag" at bounding box center [495, 191] width 407 height 28
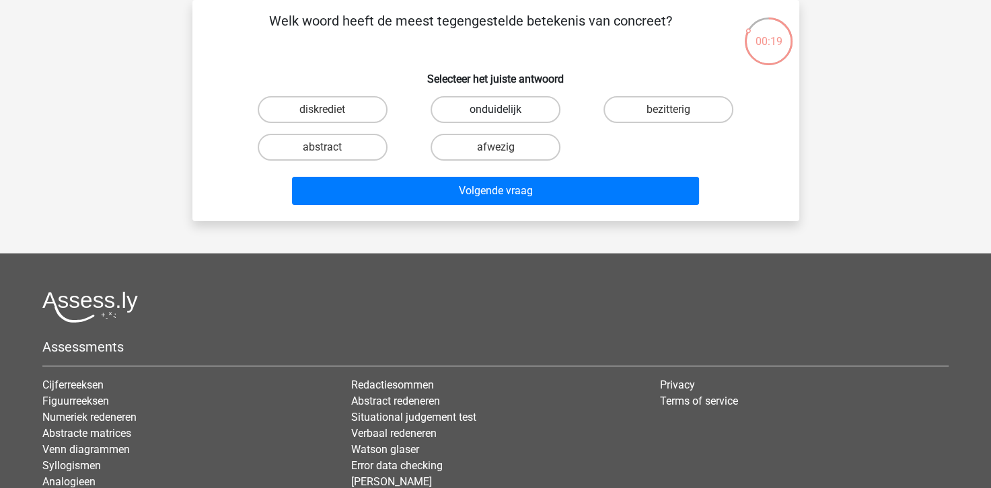
click at [508, 110] on label "onduidelijk" at bounding box center [496, 109] width 130 height 27
click at [504, 110] on input "onduidelijk" at bounding box center [499, 114] width 9 height 9
radio input "true"
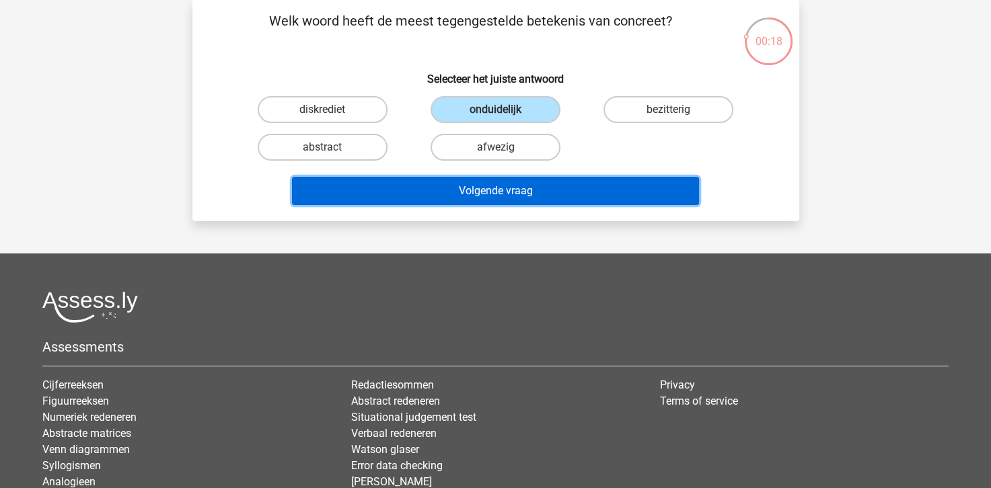
click at [503, 190] on button "Volgende vraag" at bounding box center [495, 191] width 407 height 28
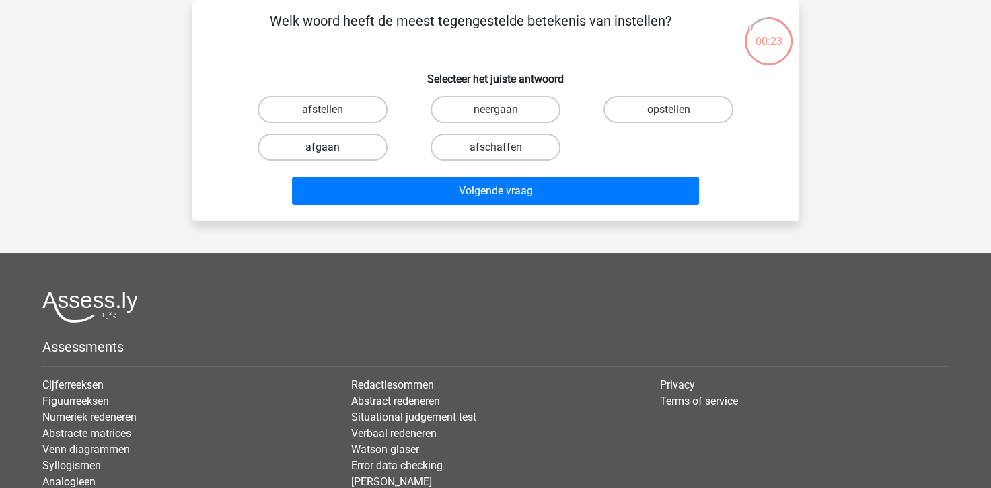
click at [340, 149] on label "afgaan" at bounding box center [323, 147] width 130 height 27
click at [331, 149] on input "afgaan" at bounding box center [326, 151] width 9 height 9
radio input "true"
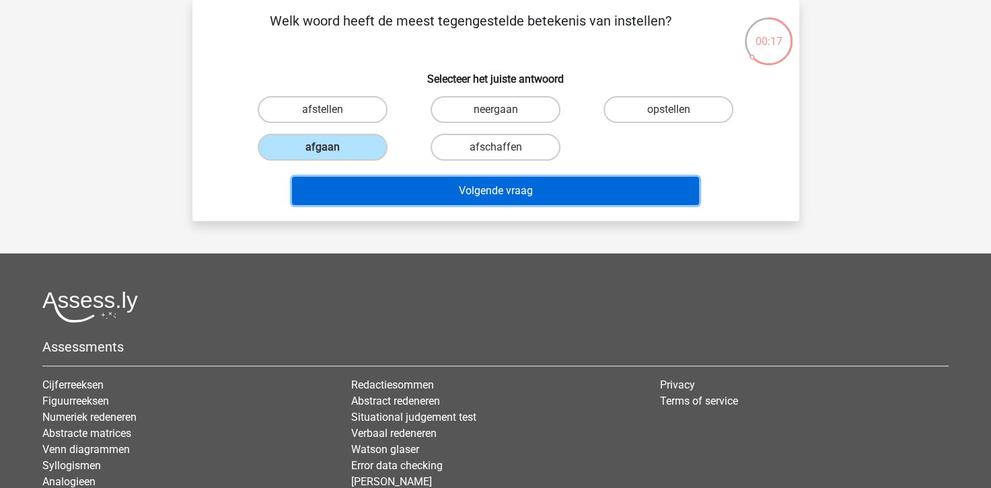
click at [491, 187] on button "Volgende vraag" at bounding box center [495, 191] width 407 height 28
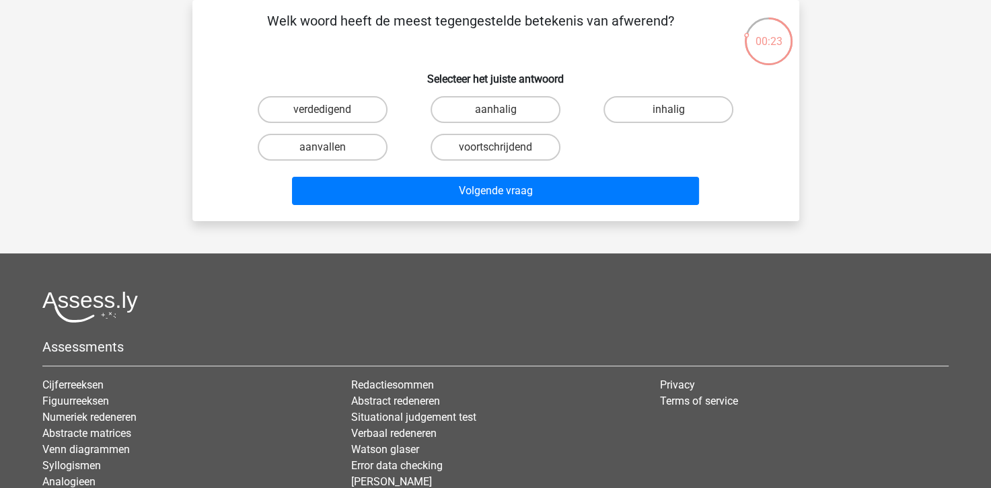
click at [646, 96] on div "inhalig" at bounding box center [668, 110] width 173 height 38
drag, startPoint x: 642, startPoint y: 102, endPoint x: 636, endPoint y: 106, distance: 7.3
click at [642, 102] on label "inhalig" at bounding box center [668, 109] width 130 height 27
click at [669, 110] on input "inhalig" at bounding box center [673, 114] width 9 height 9
radio input "true"
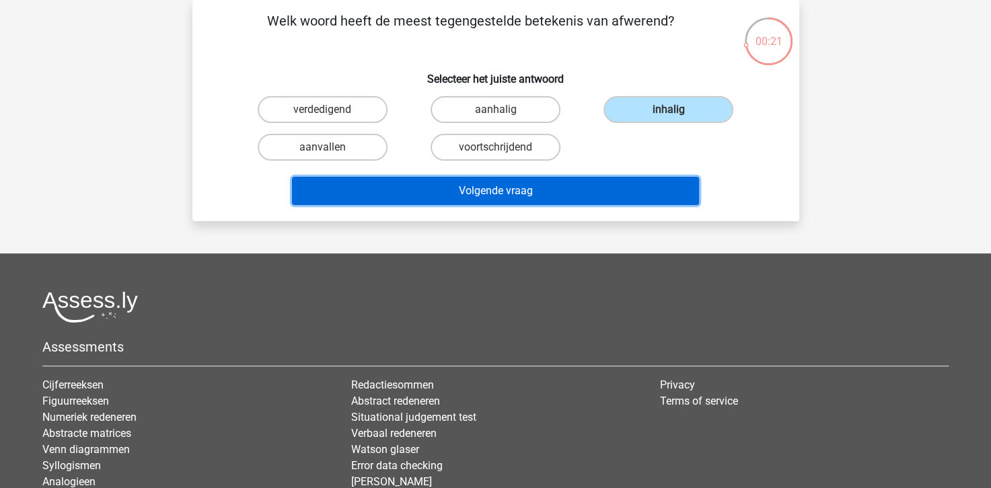
click at [476, 193] on button "Volgende vraag" at bounding box center [495, 191] width 407 height 28
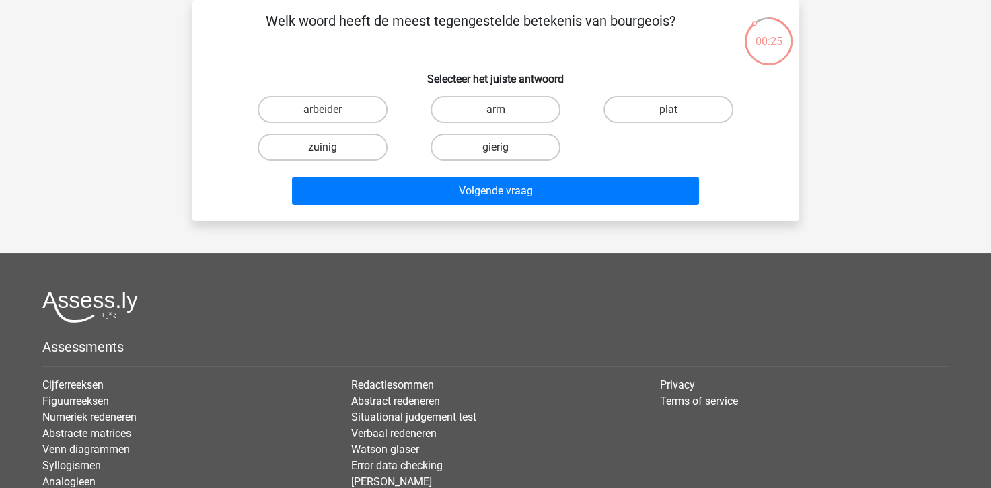
click at [378, 153] on label "zuinig" at bounding box center [323, 147] width 130 height 27
click at [331, 153] on input "zuinig" at bounding box center [326, 151] width 9 height 9
radio input "true"
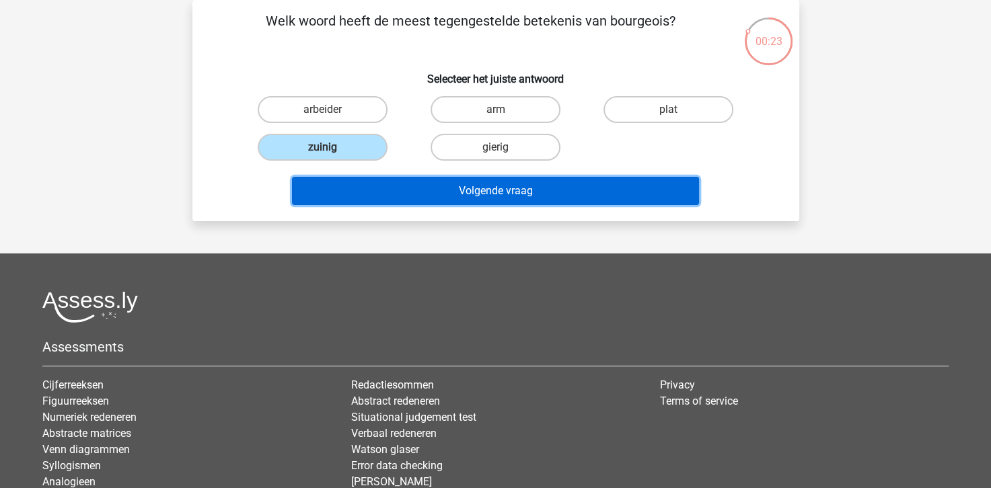
click at [497, 186] on button "Volgende vraag" at bounding box center [495, 191] width 407 height 28
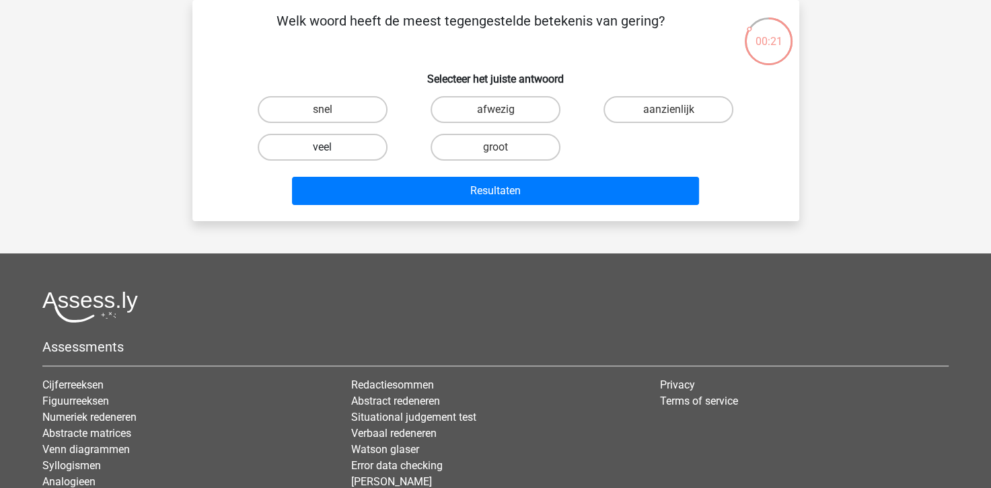
click at [345, 145] on label "veel" at bounding box center [323, 147] width 130 height 27
click at [331, 147] on input "veel" at bounding box center [326, 151] width 9 height 9
radio input "true"
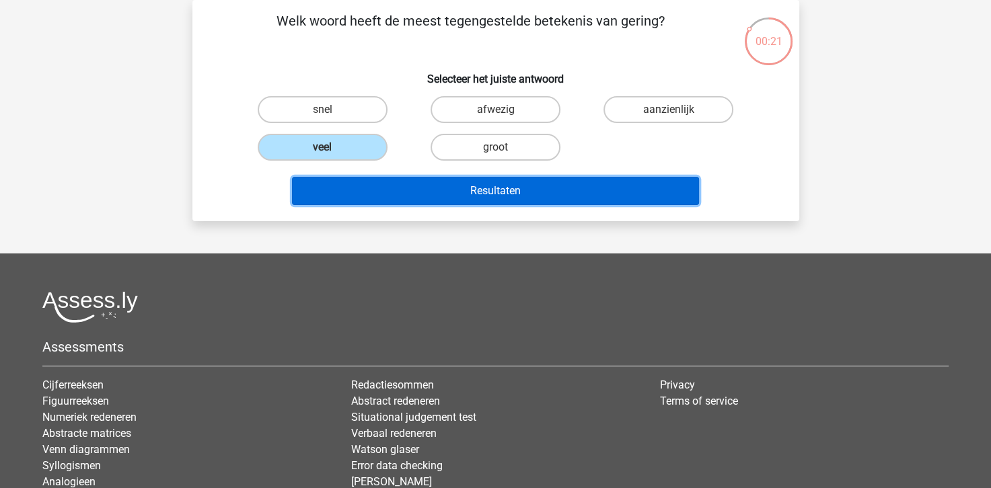
click at [509, 188] on button "Resultaten" at bounding box center [495, 191] width 407 height 28
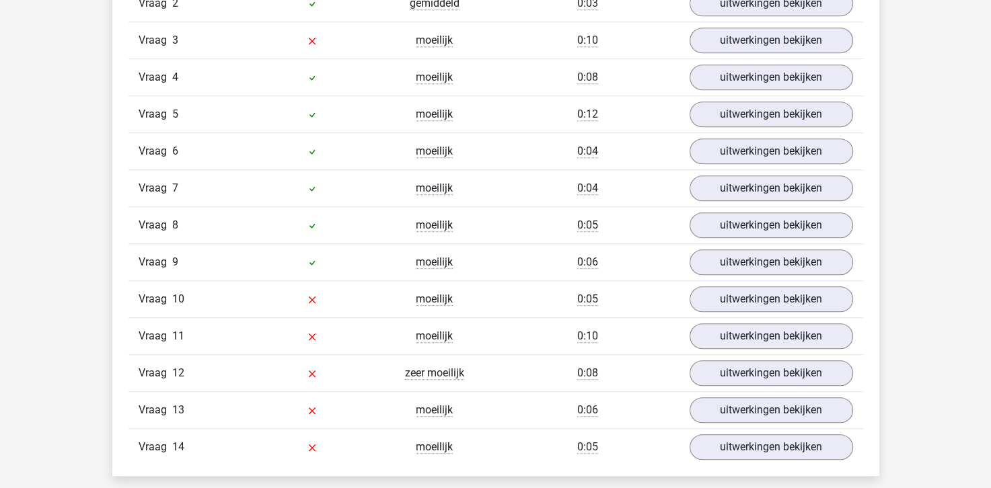
scroll to position [1144, 0]
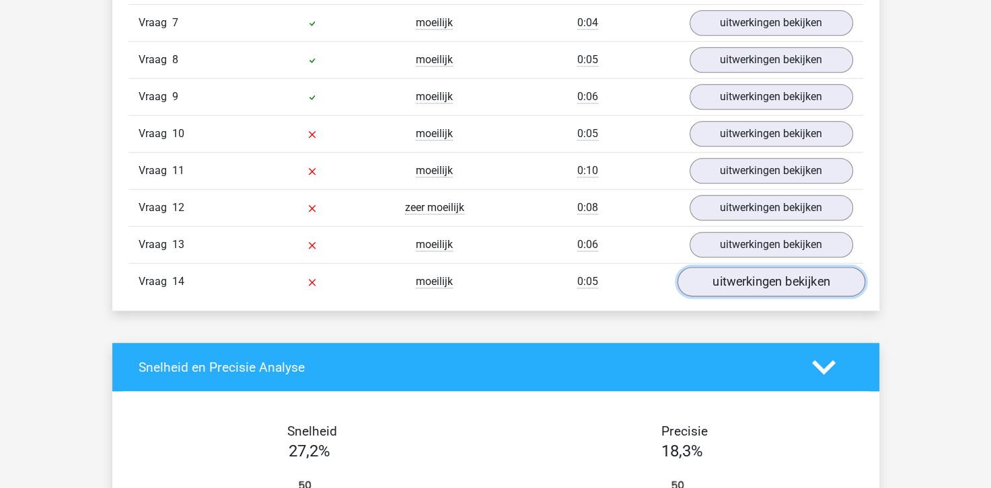
click at [782, 280] on link "uitwerkingen bekijken" at bounding box center [771, 283] width 188 height 30
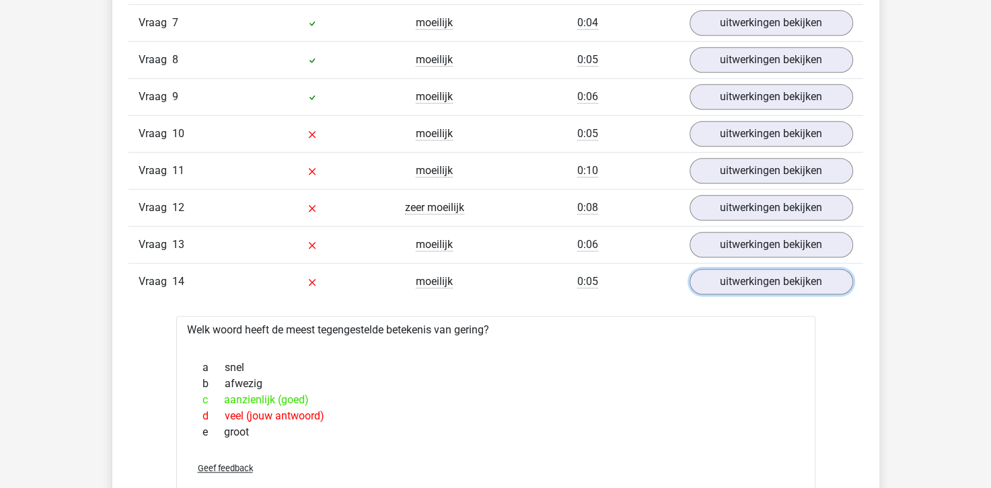
scroll to position [1211, 0]
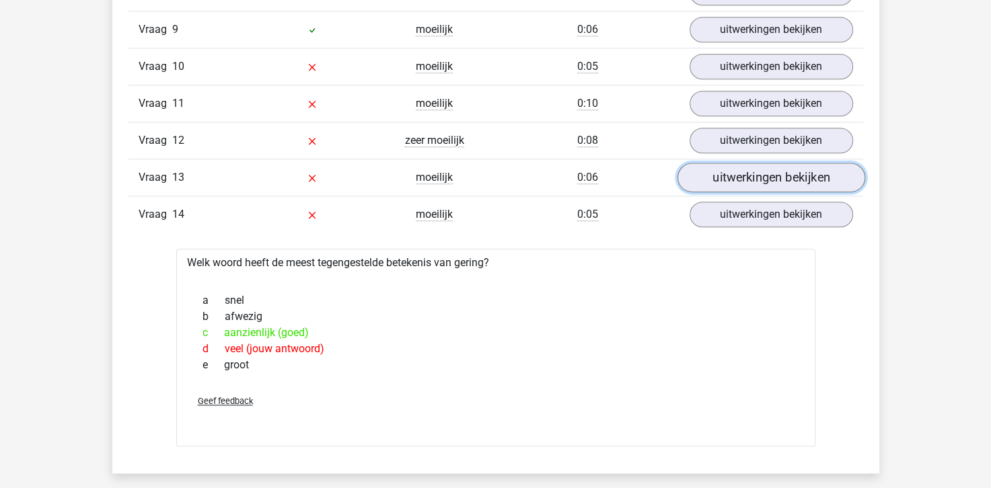
click at [701, 180] on link "uitwerkingen bekijken" at bounding box center [771, 178] width 188 height 30
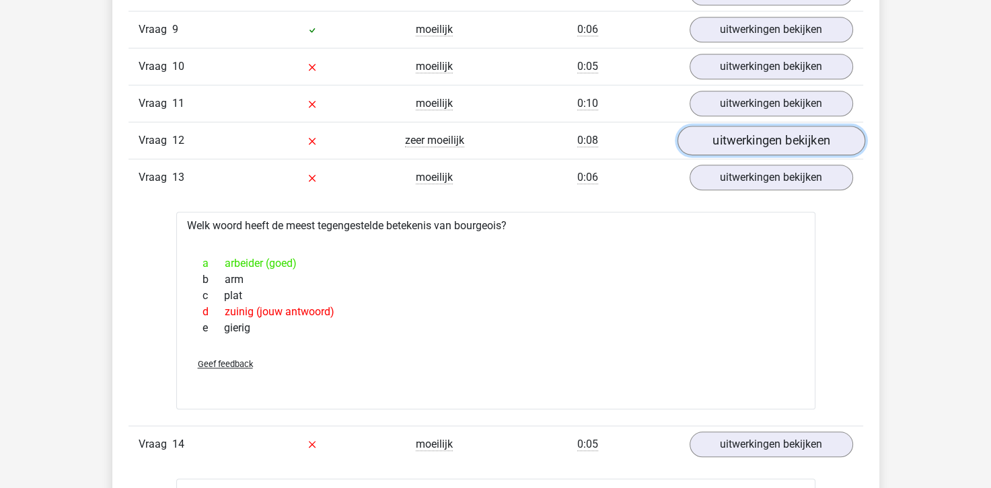
click at [720, 145] on link "uitwerkingen bekijken" at bounding box center [771, 141] width 188 height 30
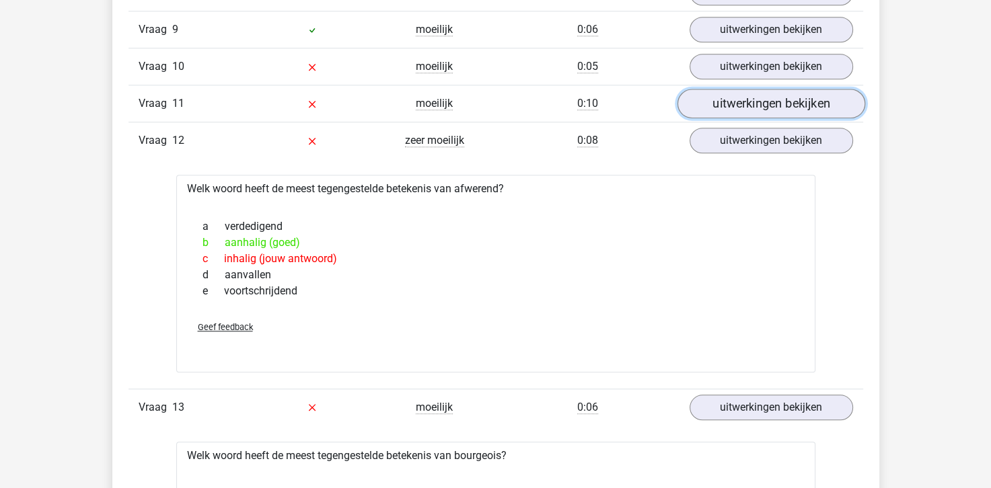
click at [722, 98] on link "uitwerkingen bekijken" at bounding box center [771, 104] width 188 height 30
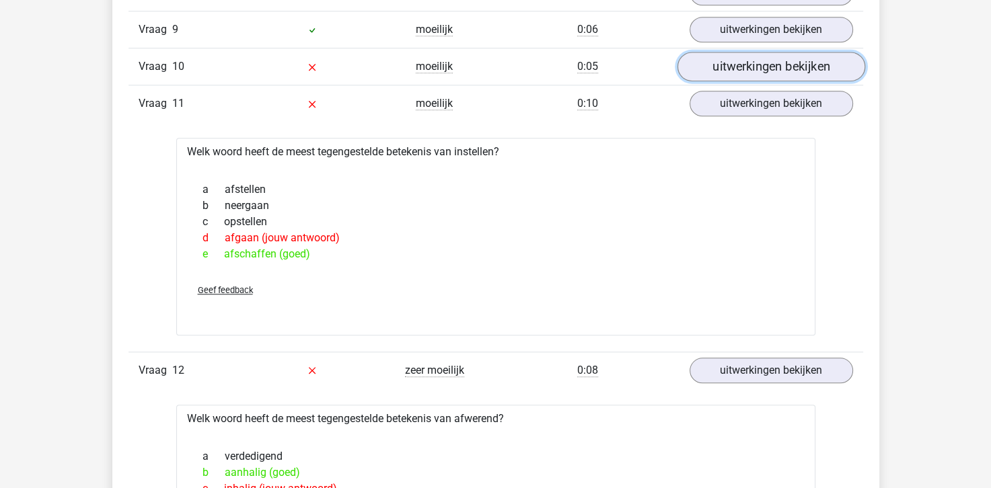
click at [723, 57] on link "uitwerkingen bekijken" at bounding box center [771, 67] width 188 height 30
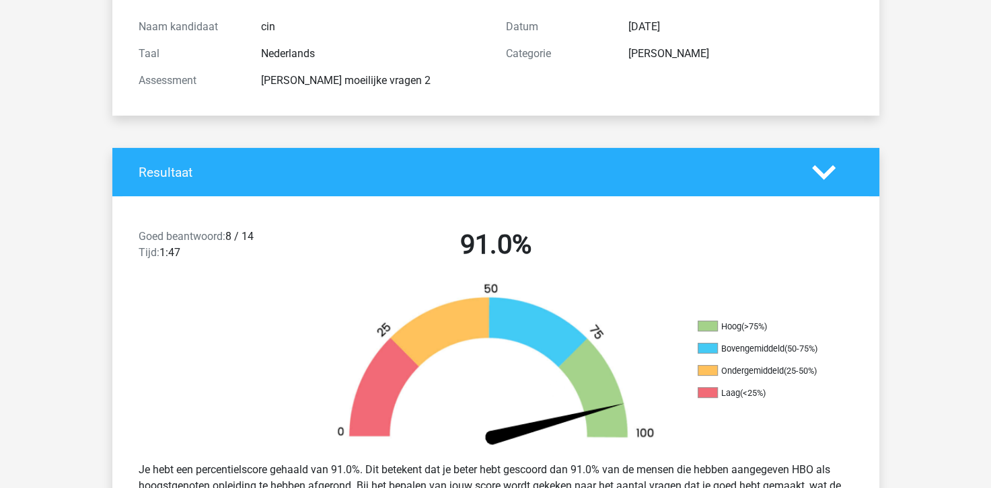
scroll to position [0, 0]
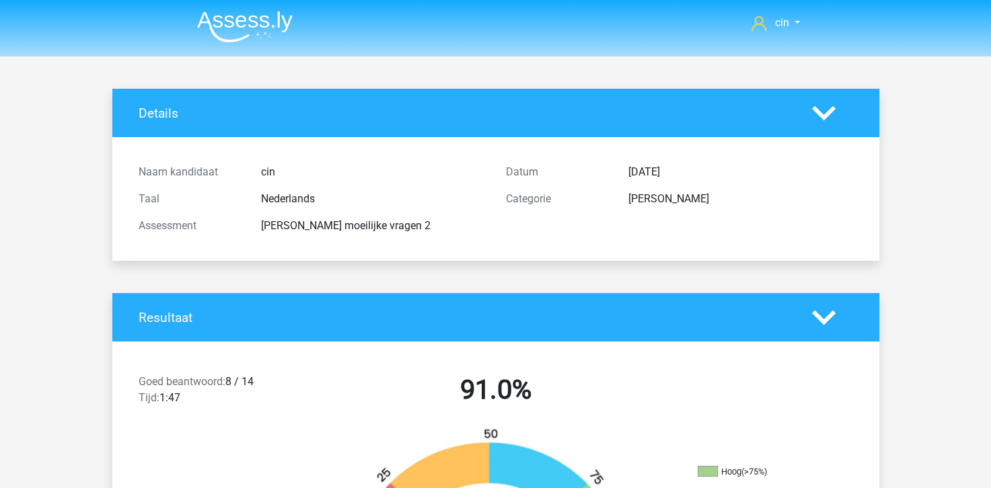
click at [242, 22] on img at bounding box center [245, 27] width 96 height 32
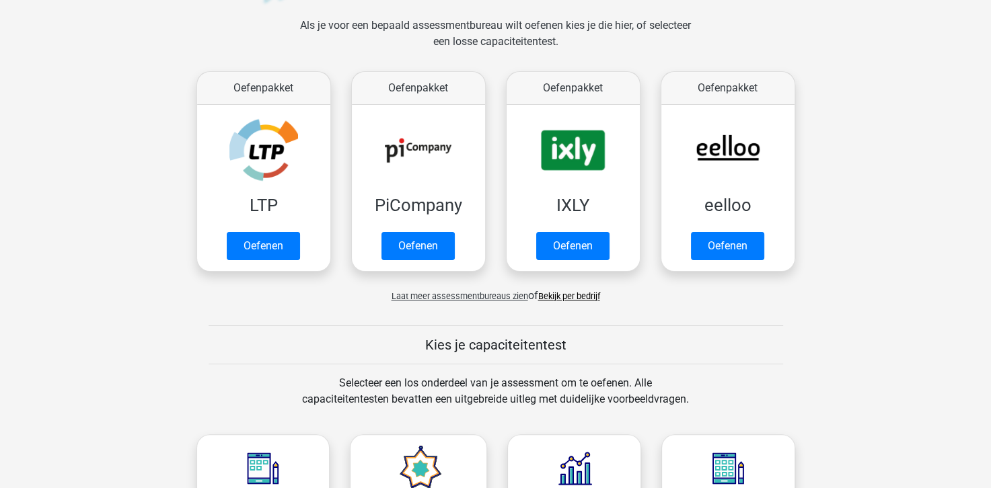
scroll to position [202, 0]
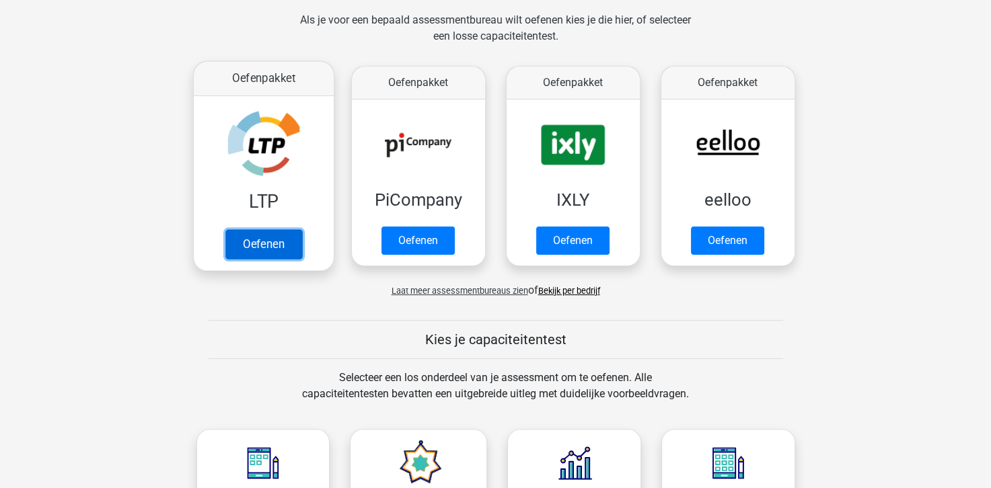
click at [249, 229] on link "Oefenen" at bounding box center [263, 244] width 77 height 30
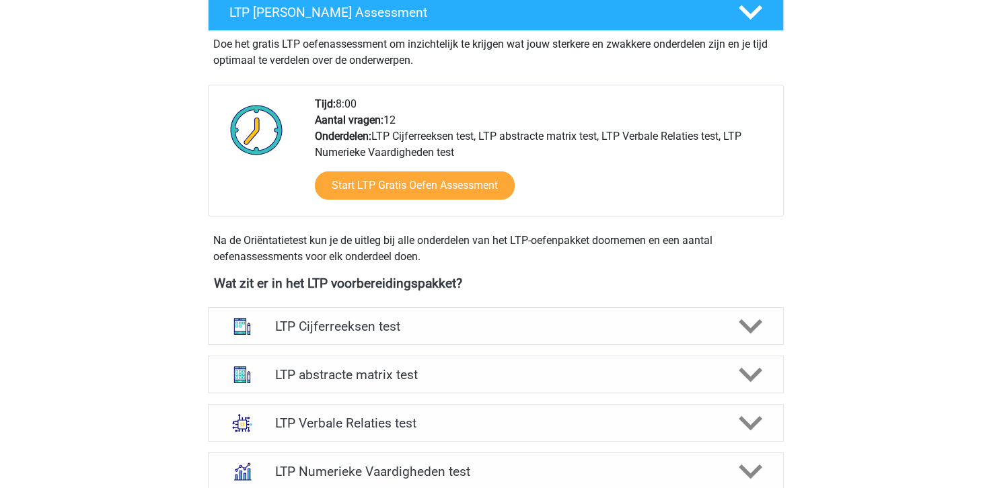
scroll to position [336, 0]
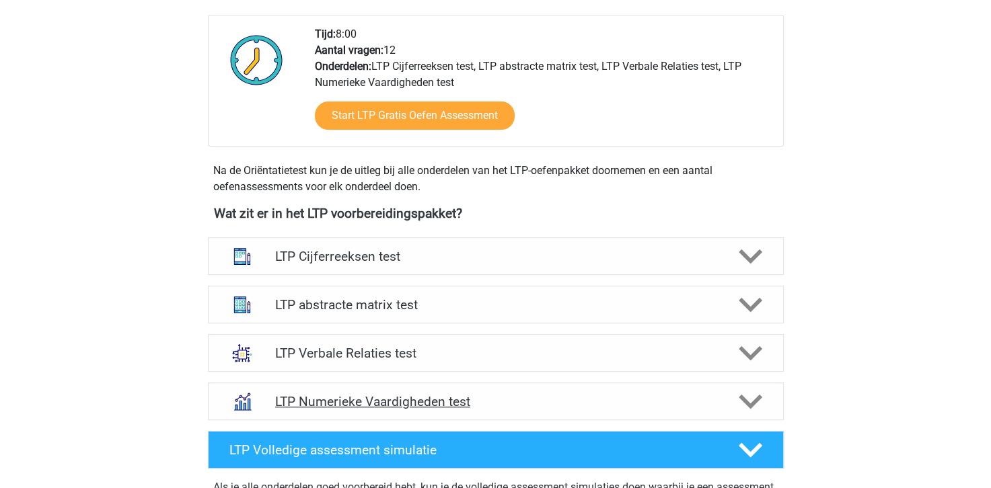
click at [397, 406] on h4 "LTP Numerieke Vaardigheden test" at bounding box center [495, 401] width 441 height 15
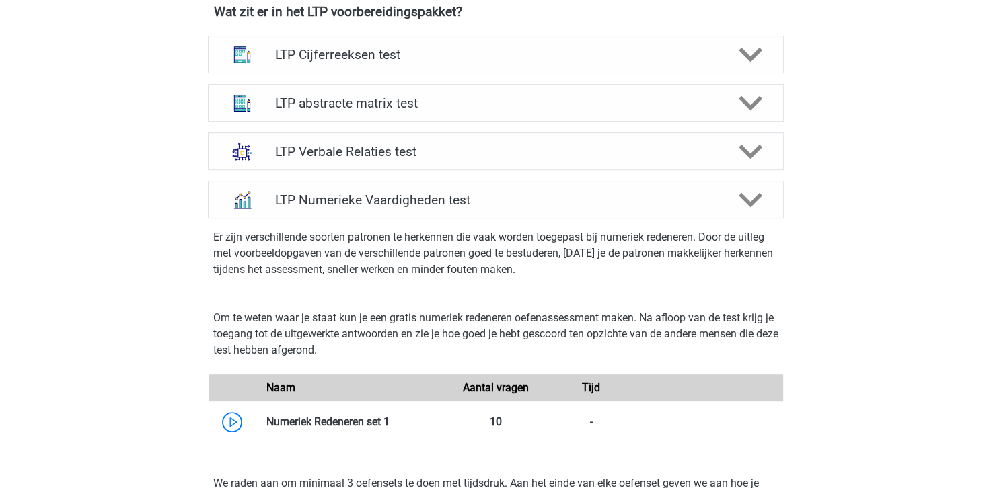
scroll to position [605, 0]
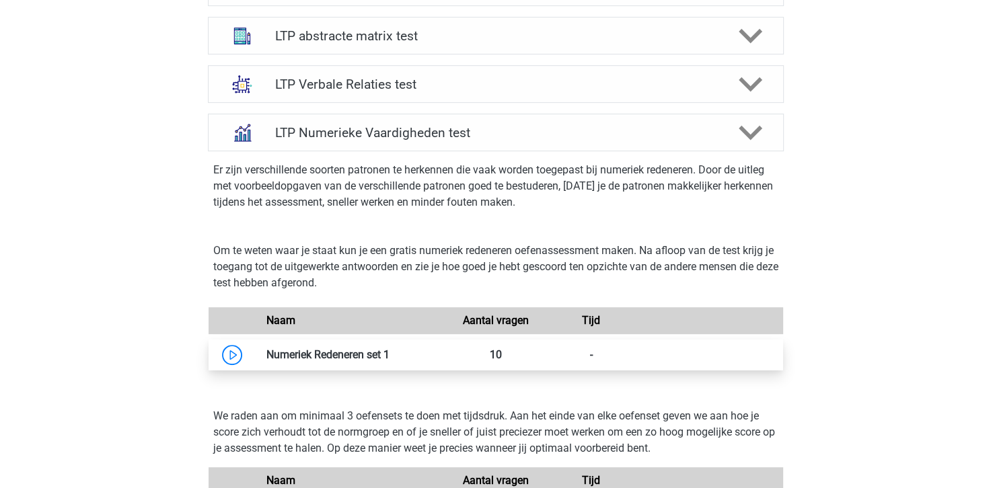
click at [389, 355] on link at bounding box center [389, 354] width 0 height 13
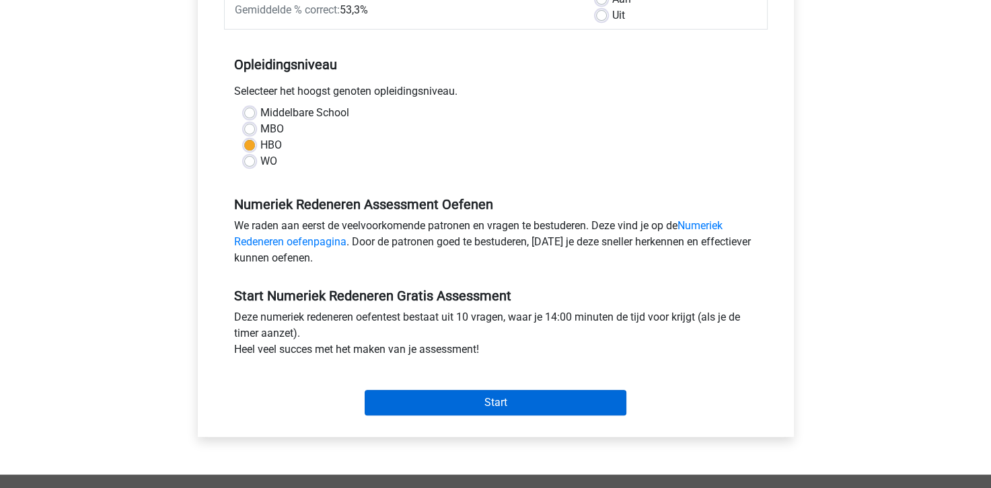
scroll to position [269, 0]
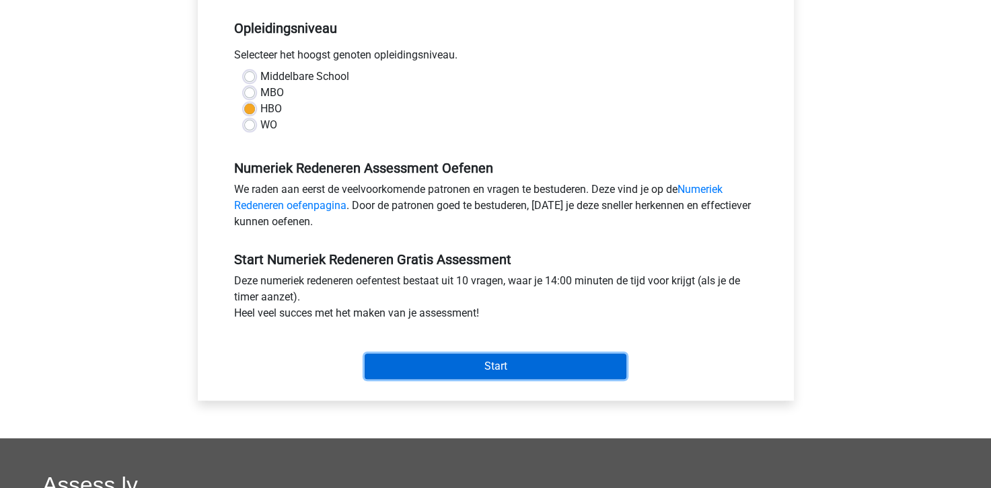
click at [493, 361] on input "Start" at bounding box center [496, 367] width 262 height 26
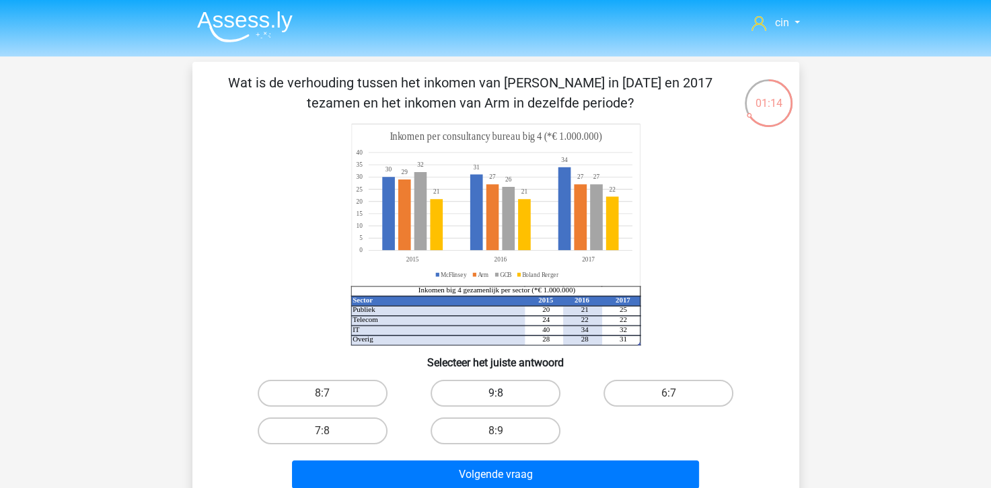
click at [493, 395] on label "9:8" at bounding box center [496, 393] width 130 height 27
click at [495, 395] on input "9:8" at bounding box center [499, 398] width 9 height 9
radio input "true"
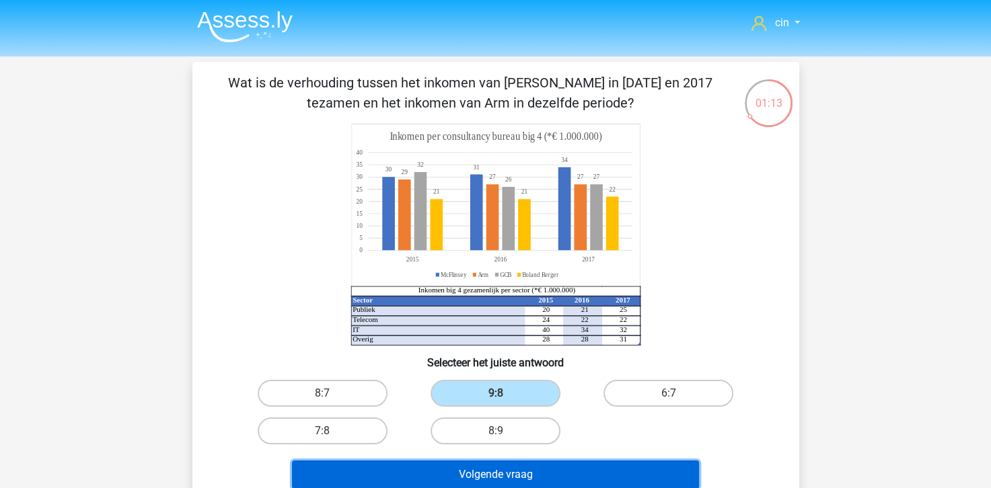
click at [490, 482] on button "Volgende vraag" at bounding box center [495, 475] width 407 height 28
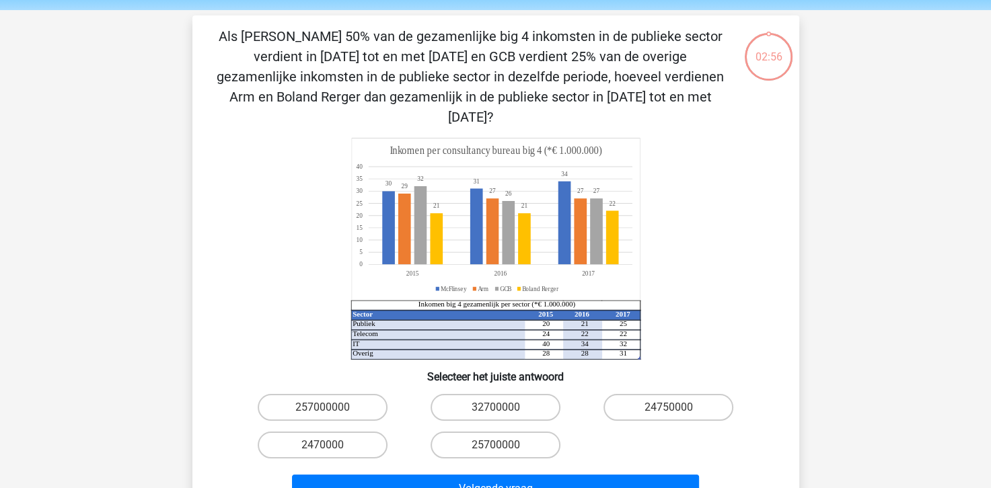
scroll to position [62, 0]
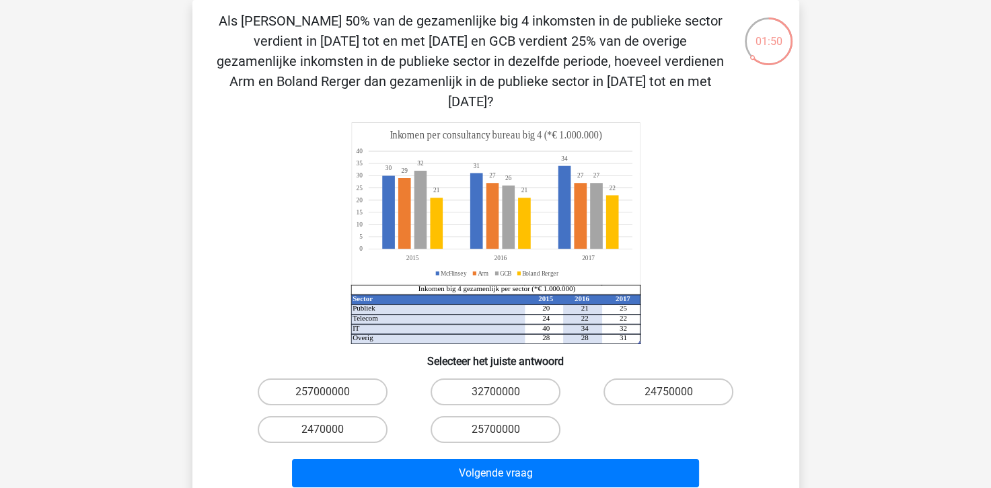
click at [327, 392] on input "257000000" at bounding box center [326, 396] width 9 height 9
radio input "true"
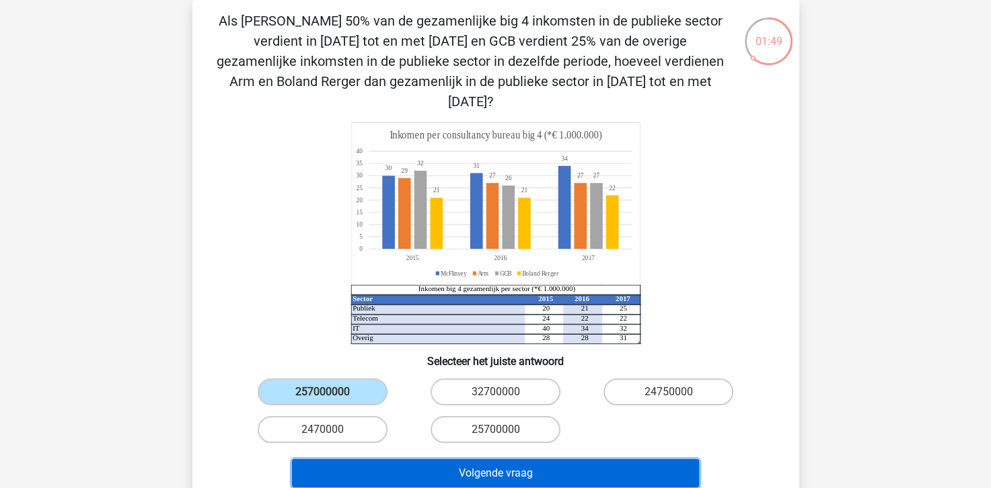
click at [433, 459] on button "Volgende vraag" at bounding box center [495, 473] width 407 height 28
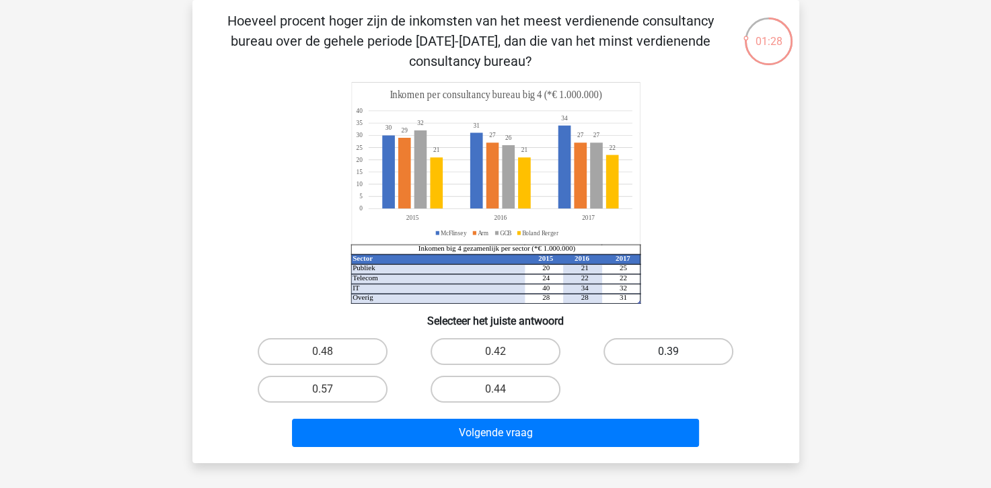
drag, startPoint x: 636, startPoint y: 347, endPoint x: 633, endPoint y: 363, distance: 15.7
click at [636, 349] on label "0.39" at bounding box center [668, 351] width 130 height 27
click at [669, 352] on input "0.39" at bounding box center [673, 356] width 9 height 9
radio input "true"
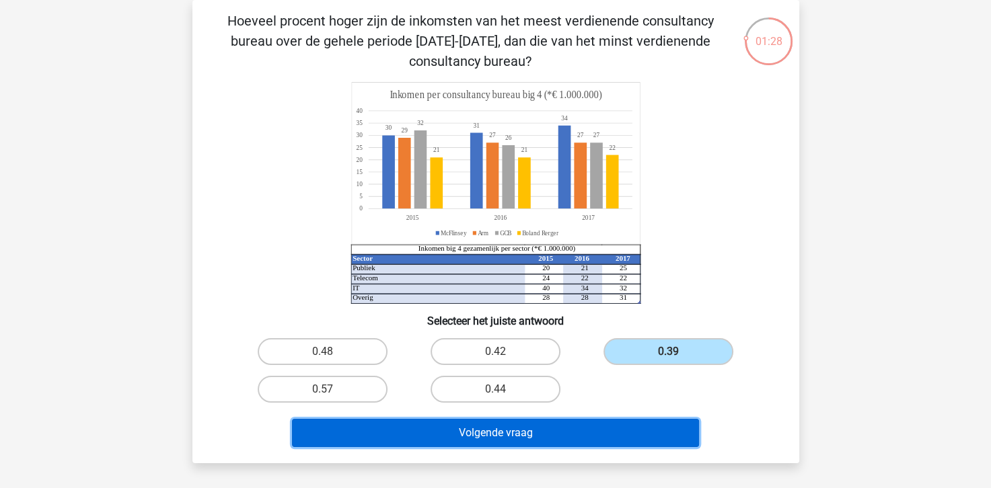
click at [508, 437] on button "Volgende vraag" at bounding box center [495, 433] width 407 height 28
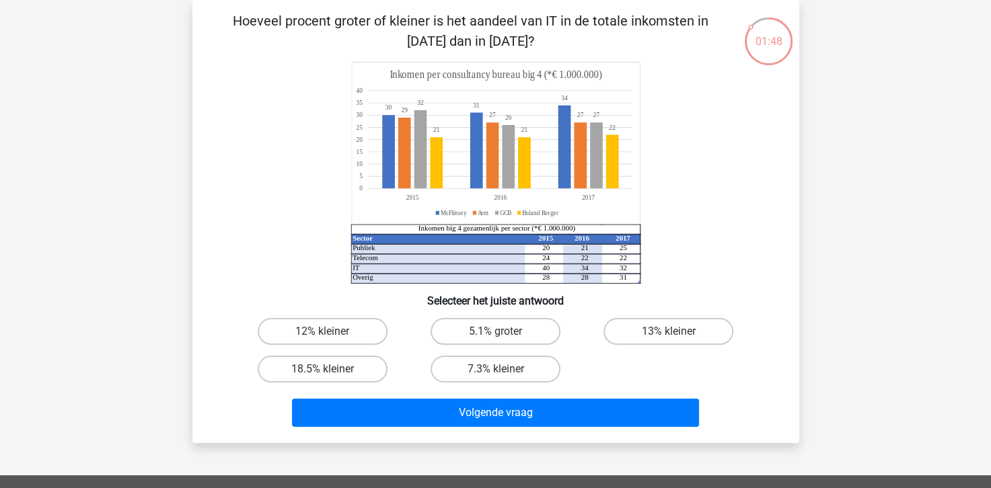
drag, startPoint x: 472, startPoint y: 375, endPoint x: 470, endPoint y: 382, distance: 6.9
click at [472, 377] on label "7.3% kleiner" at bounding box center [496, 369] width 130 height 27
click at [495, 377] on input "7.3% kleiner" at bounding box center [499, 373] width 9 height 9
radio input "true"
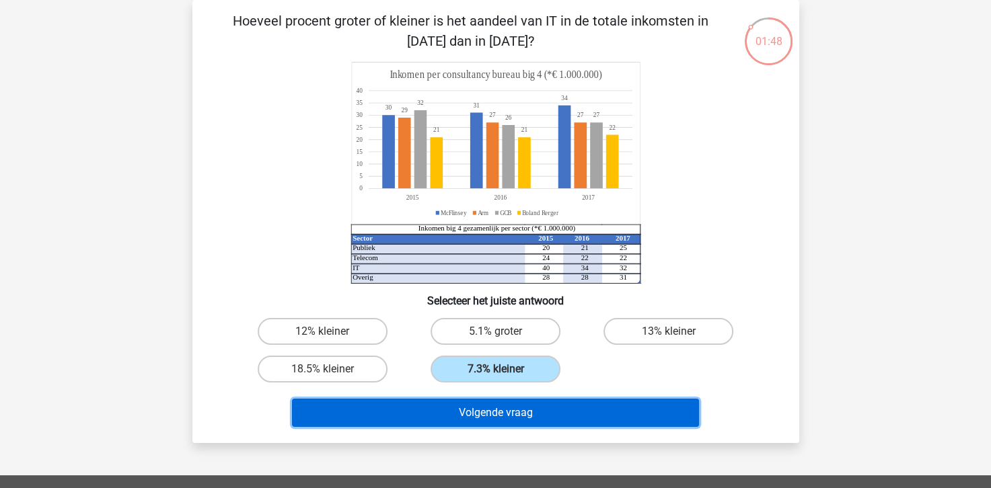
click at [474, 417] on button "Volgende vraag" at bounding box center [495, 413] width 407 height 28
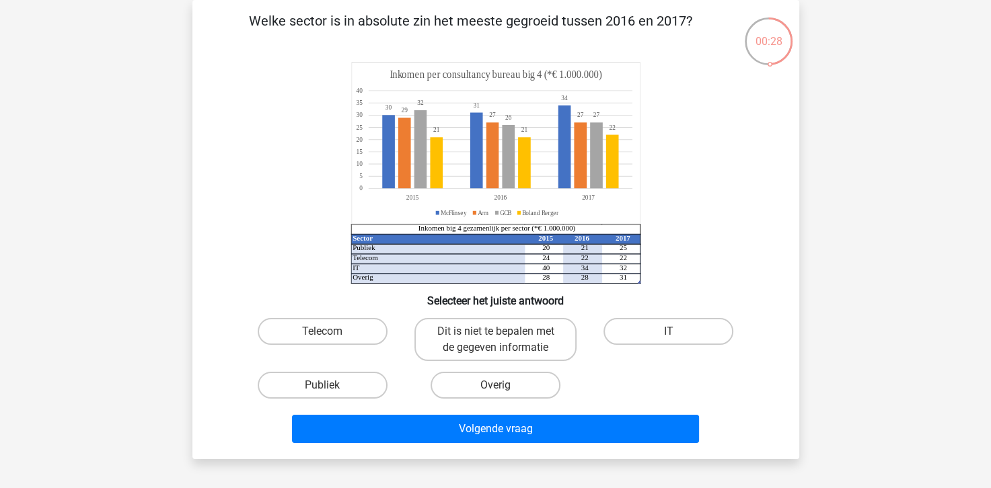
drag, startPoint x: 497, startPoint y: 330, endPoint x: 496, endPoint y: 338, distance: 8.8
click at [497, 330] on label "Dit is niet te bepalen met de gegeven informatie" at bounding box center [495, 339] width 162 height 43
click at [497, 332] on input "Dit is niet te bepalen met de gegeven informatie" at bounding box center [499, 336] width 9 height 9
radio input "true"
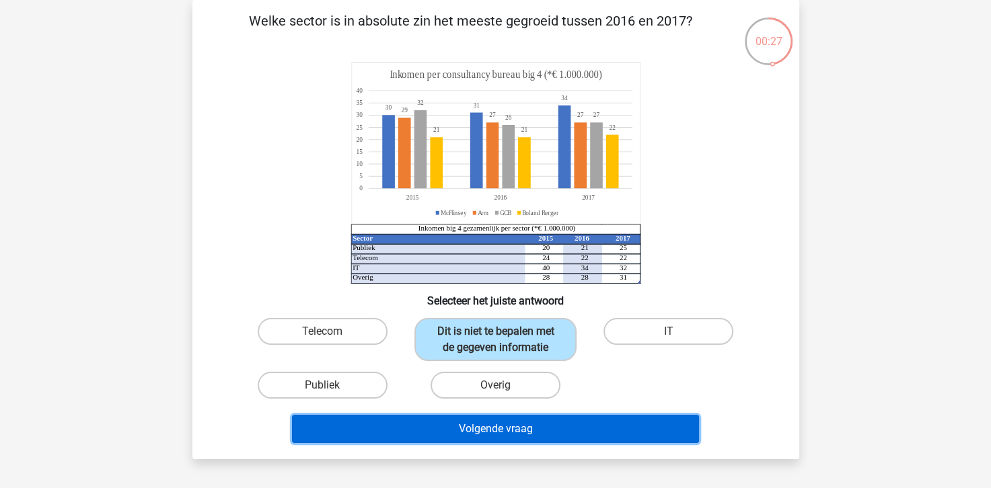
click at [496, 431] on button "Volgende vraag" at bounding box center [495, 429] width 407 height 28
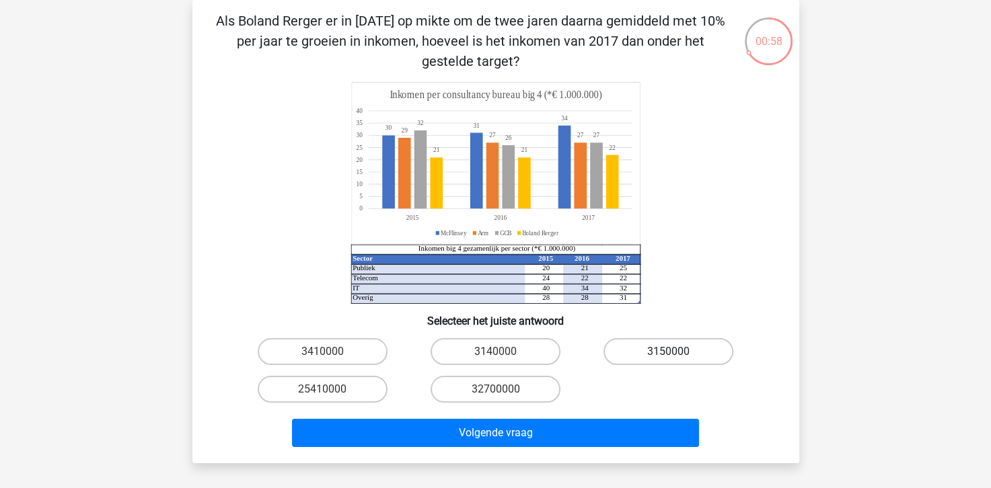
drag, startPoint x: 648, startPoint y: 357, endPoint x: 624, endPoint y: 394, distance: 44.2
click at [648, 358] on label "3150000" at bounding box center [668, 351] width 130 height 27
click at [669, 358] on input "3150000" at bounding box center [673, 356] width 9 height 9
radio input "true"
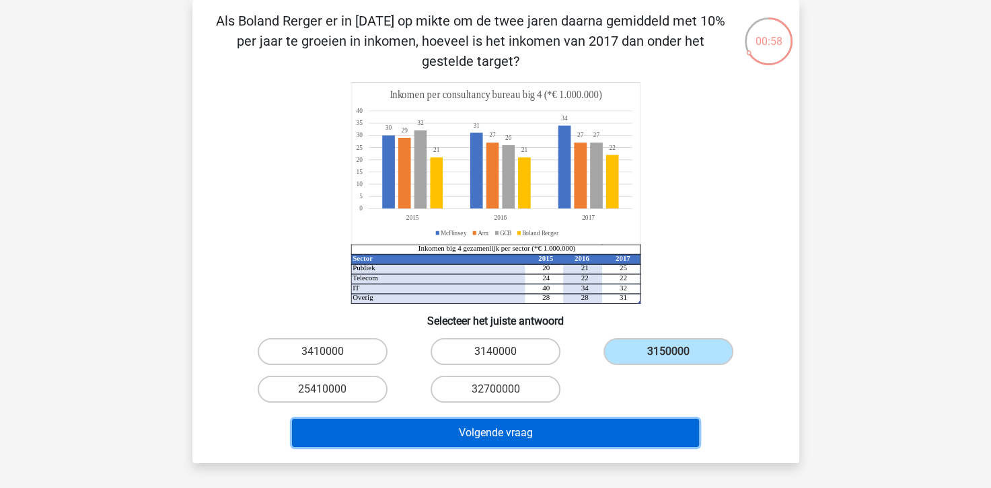
click at [547, 446] on button "Volgende vraag" at bounding box center [495, 433] width 407 height 28
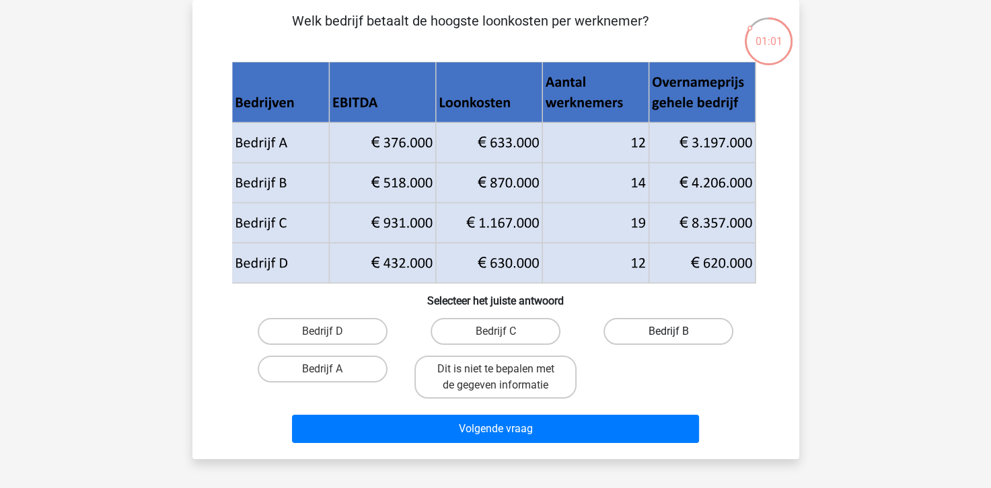
click at [667, 328] on label "Bedrijf B" at bounding box center [668, 331] width 130 height 27
click at [669, 332] on input "Bedrijf B" at bounding box center [673, 336] width 9 height 9
radio input "true"
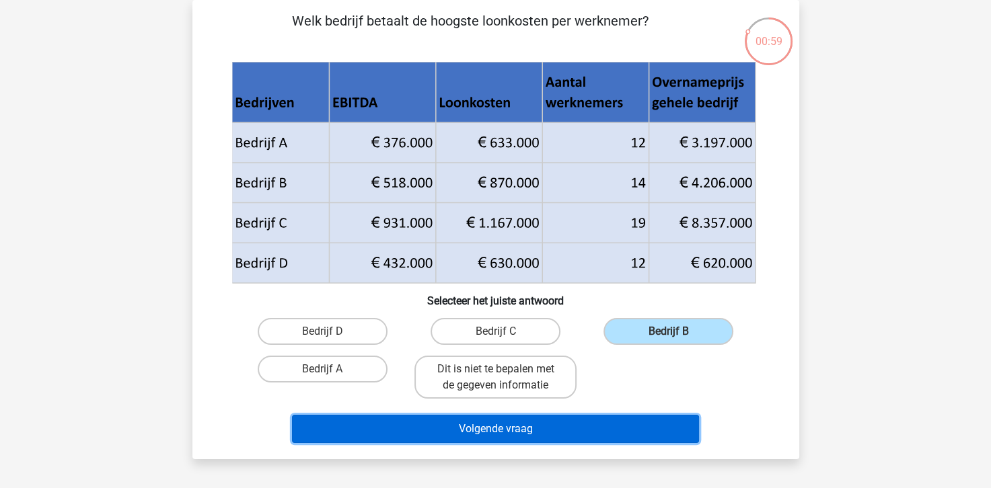
click at [504, 420] on button "Volgende vraag" at bounding box center [495, 429] width 407 height 28
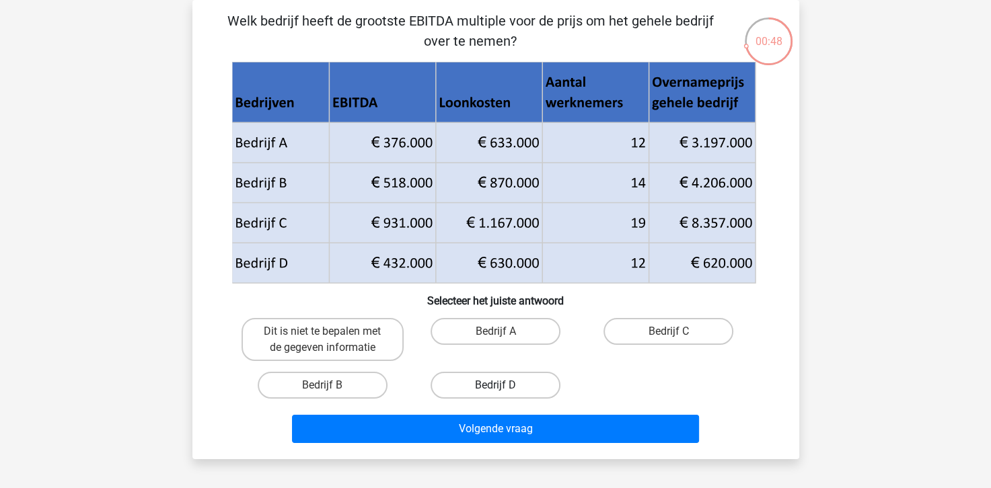
click at [458, 393] on label "Bedrijf D" at bounding box center [496, 385] width 130 height 27
click at [495, 393] on input "Bedrijf D" at bounding box center [499, 389] width 9 height 9
radio input "true"
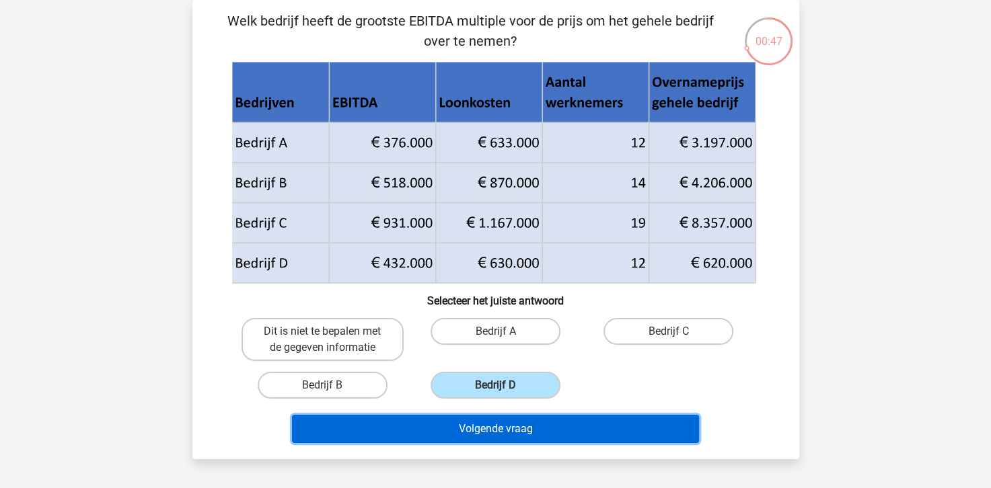
click at [474, 428] on button "Volgende vraag" at bounding box center [495, 429] width 407 height 28
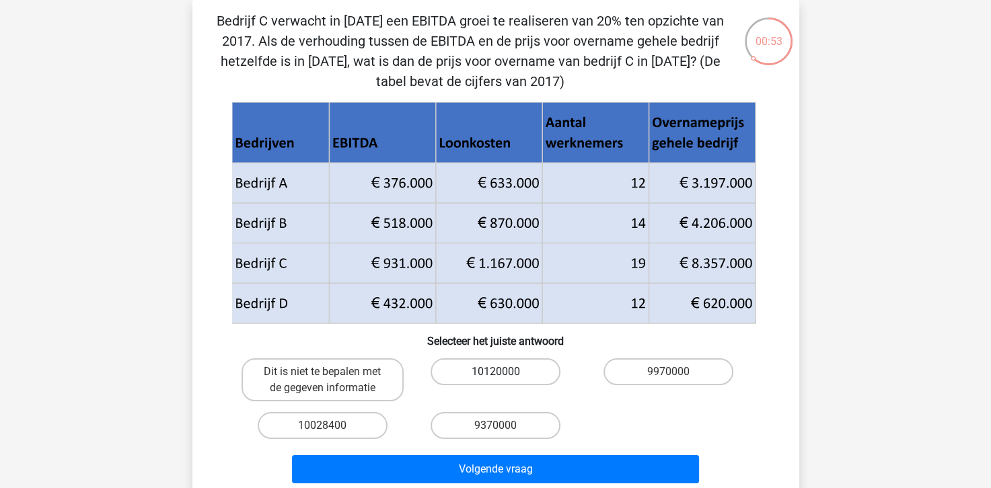
click at [482, 375] on label "10120000" at bounding box center [496, 372] width 130 height 27
click at [495, 375] on input "10120000" at bounding box center [499, 376] width 9 height 9
radio input "true"
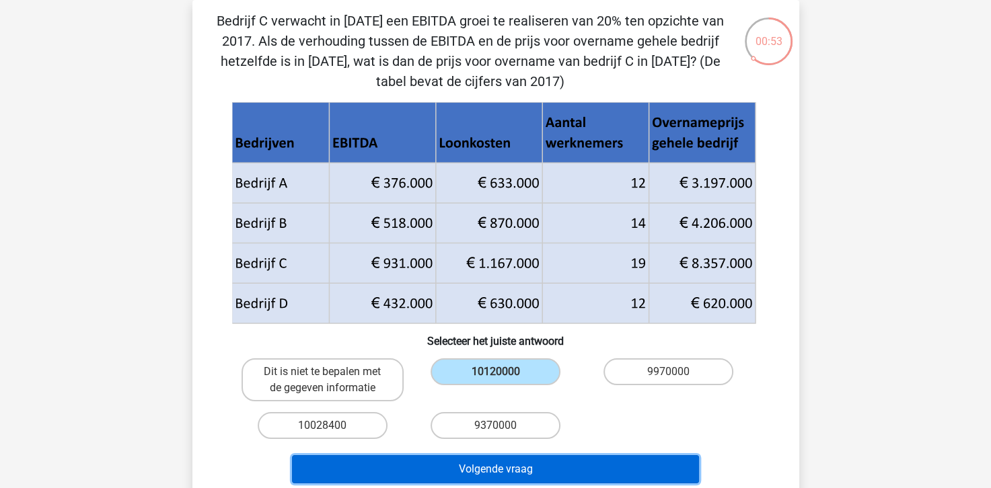
click at [454, 465] on button "Volgende vraag" at bounding box center [495, 469] width 407 height 28
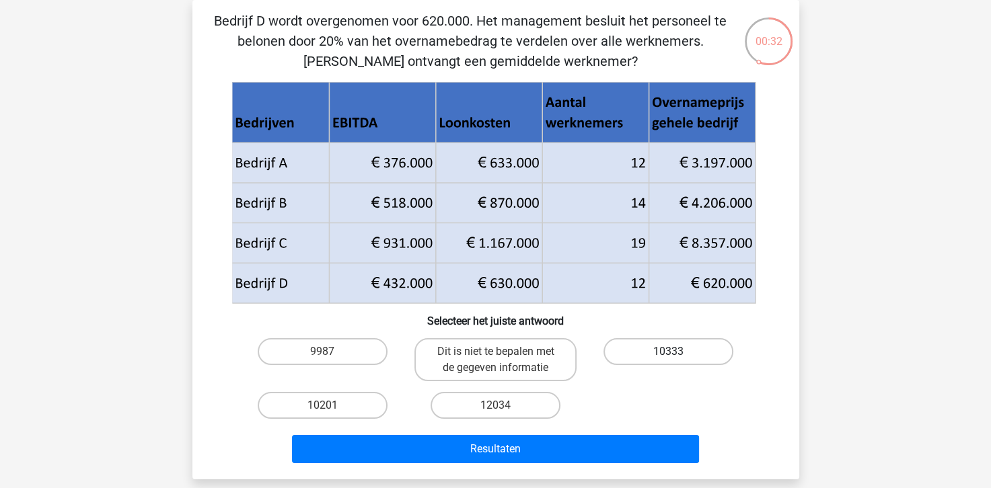
click at [632, 342] on label "10333" at bounding box center [668, 351] width 130 height 27
click at [669, 352] on input "10333" at bounding box center [673, 356] width 9 height 9
radio input "true"
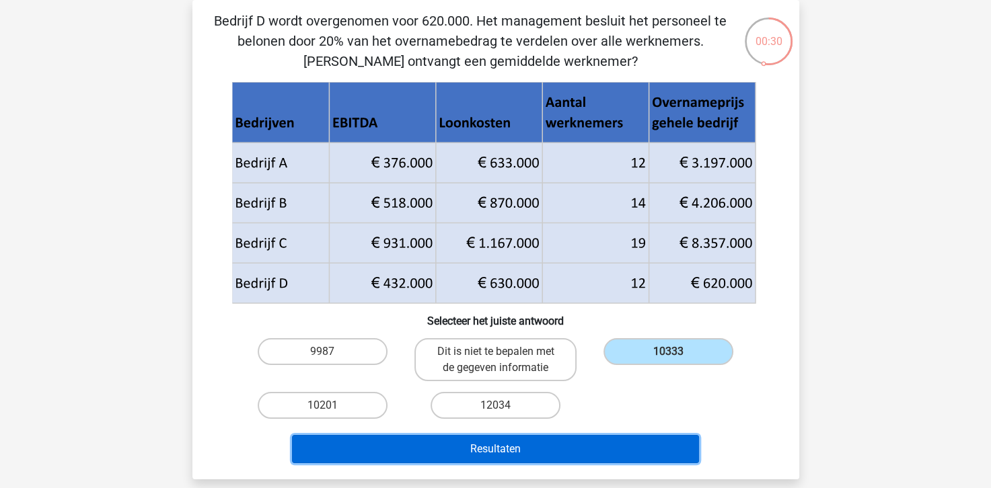
click at [430, 459] on button "Resultaten" at bounding box center [495, 449] width 407 height 28
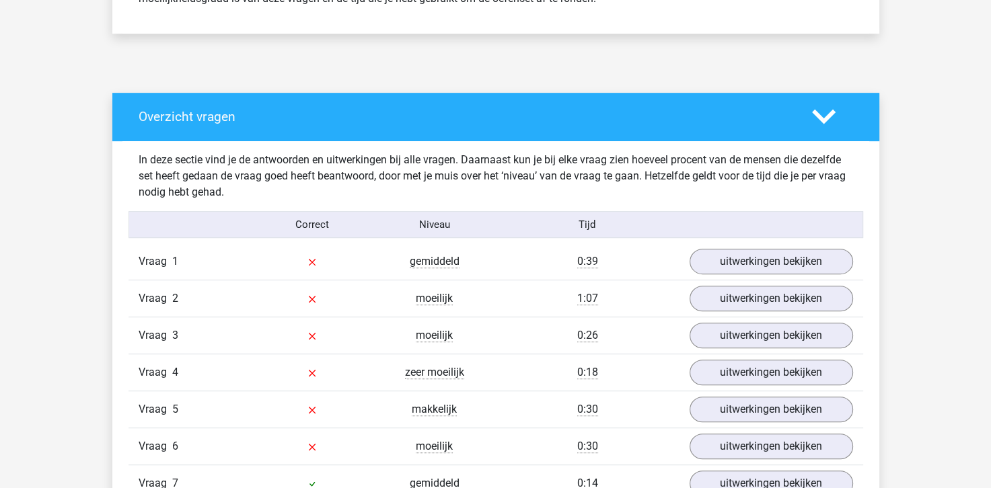
scroll to position [673, 0]
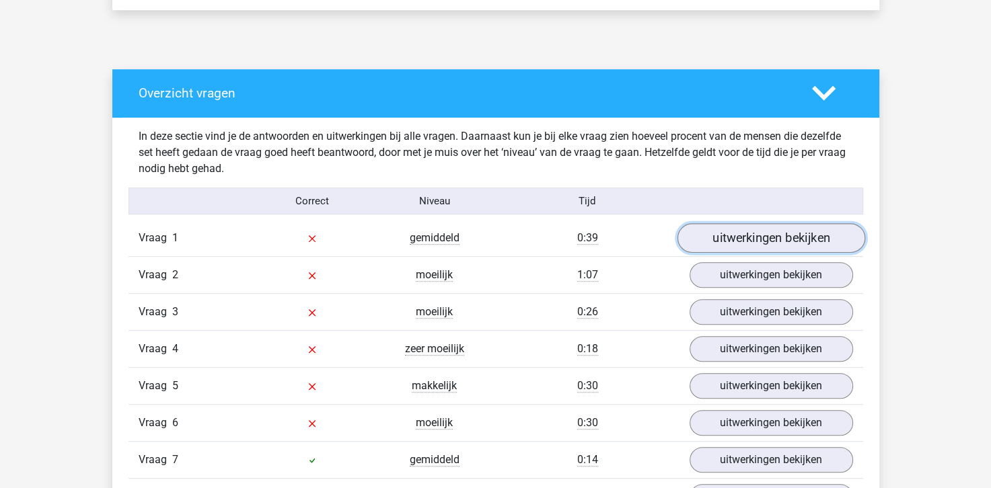
click at [717, 239] on link "uitwerkingen bekijken" at bounding box center [771, 239] width 188 height 30
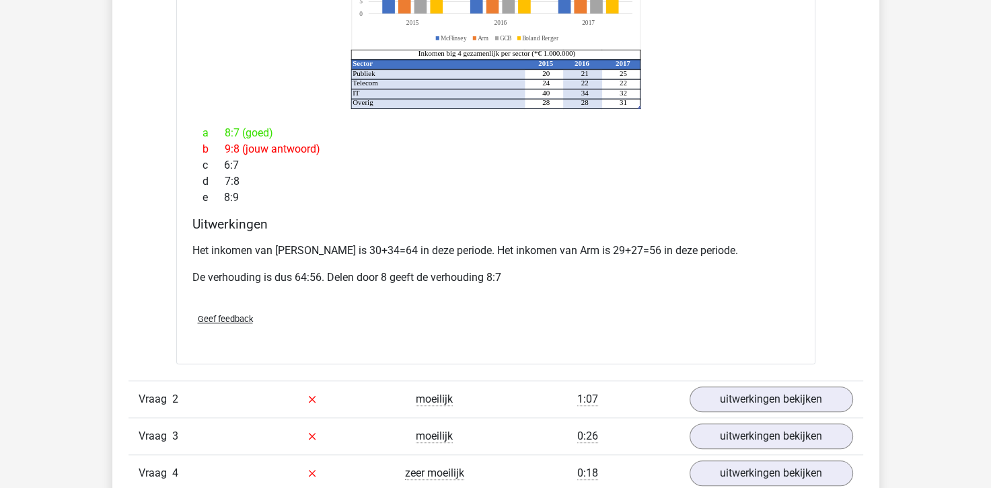
scroll to position [1211, 0]
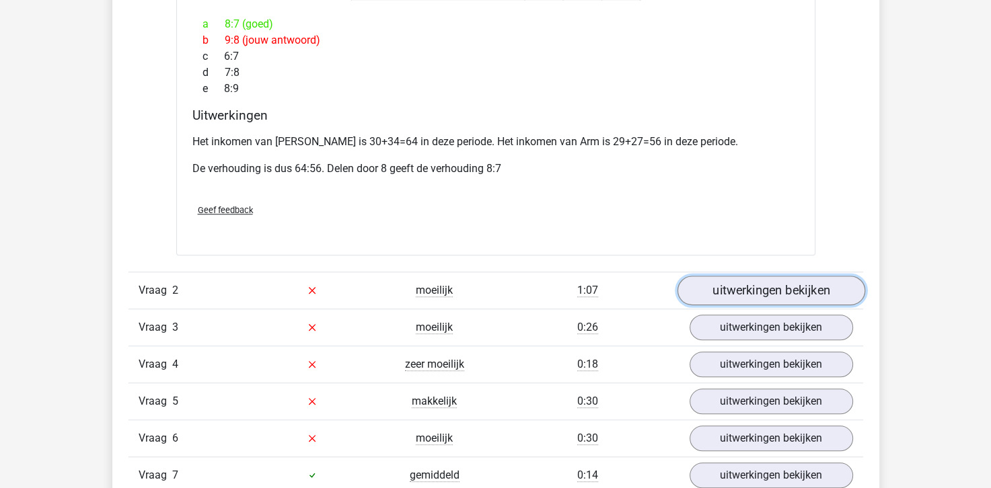
click at [724, 276] on link "uitwerkingen bekijken" at bounding box center [771, 291] width 188 height 30
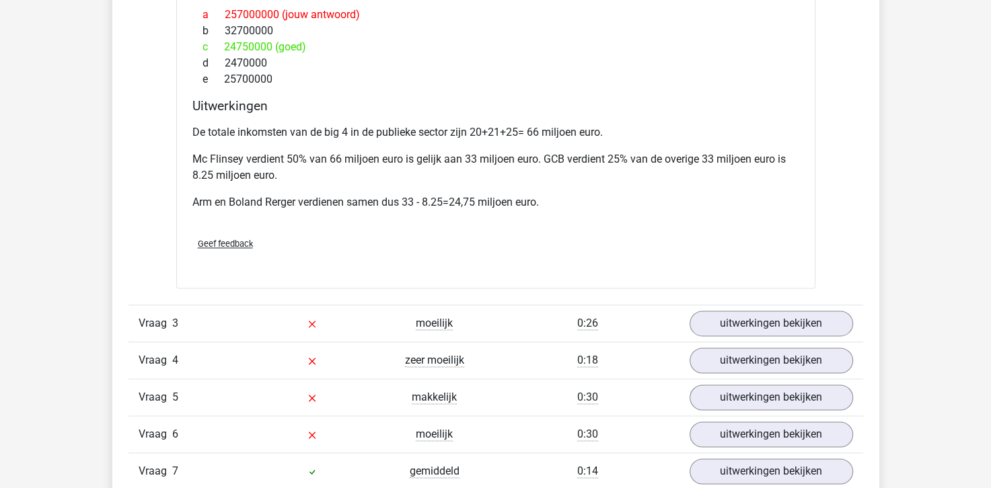
scroll to position [1883, 0]
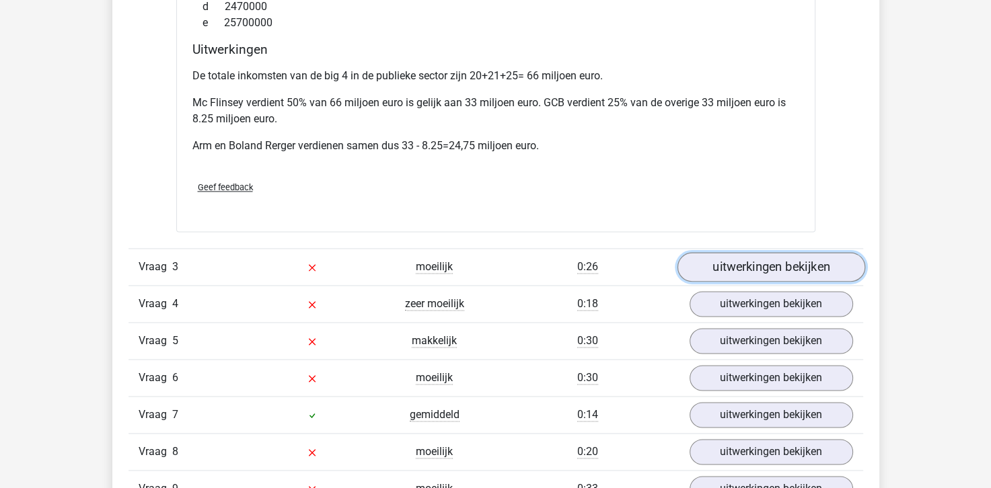
click at [768, 252] on link "uitwerkingen bekijken" at bounding box center [771, 267] width 188 height 30
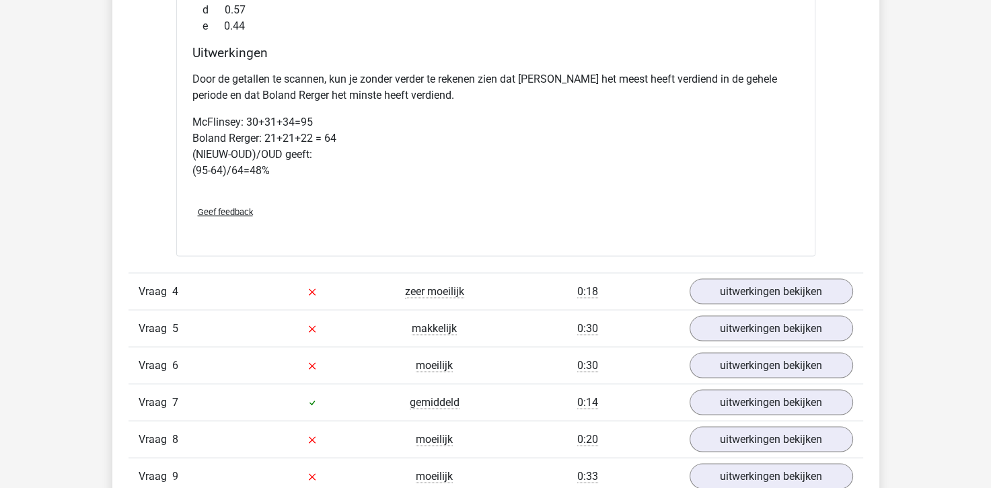
scroll to position [2556, 0]
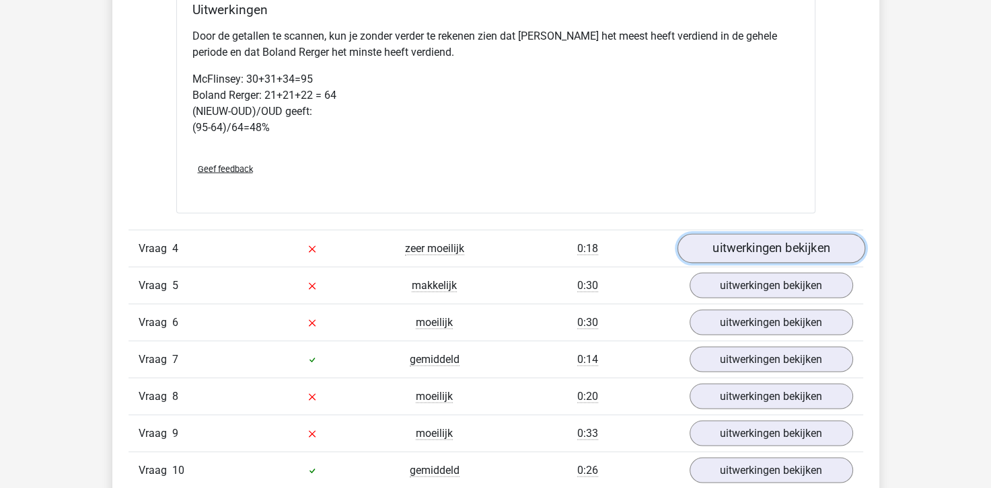
click at [720, 234] on link "uitwerkingen bekijken" at bounding box center [771, 249] width 188 height 30
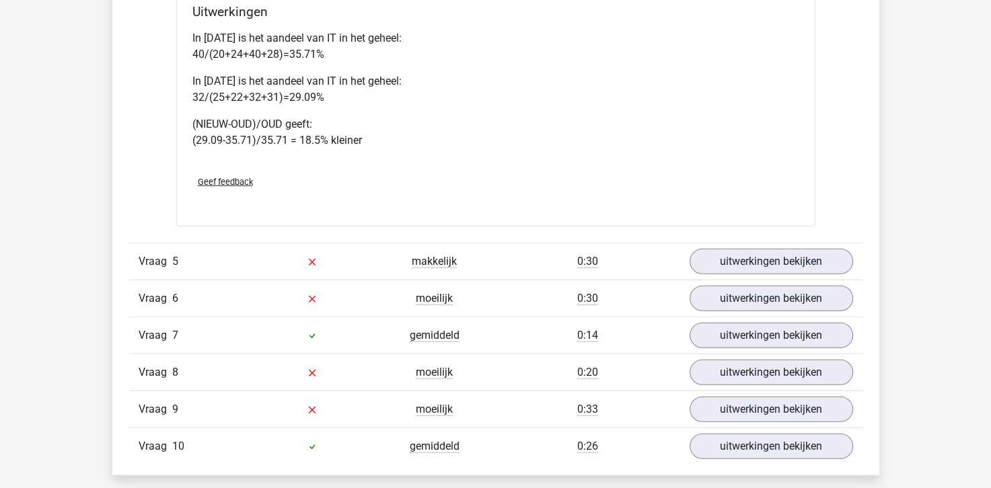
scroll to position [3229, 0]
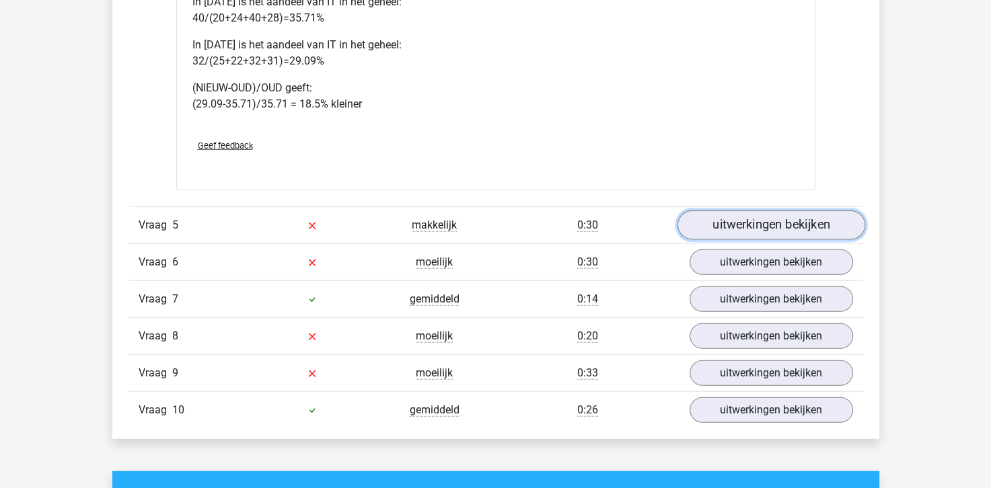
click at [739, 211] on link "uitwerkingen bekijken" at bounding box center [771, 226] width 188 height 30
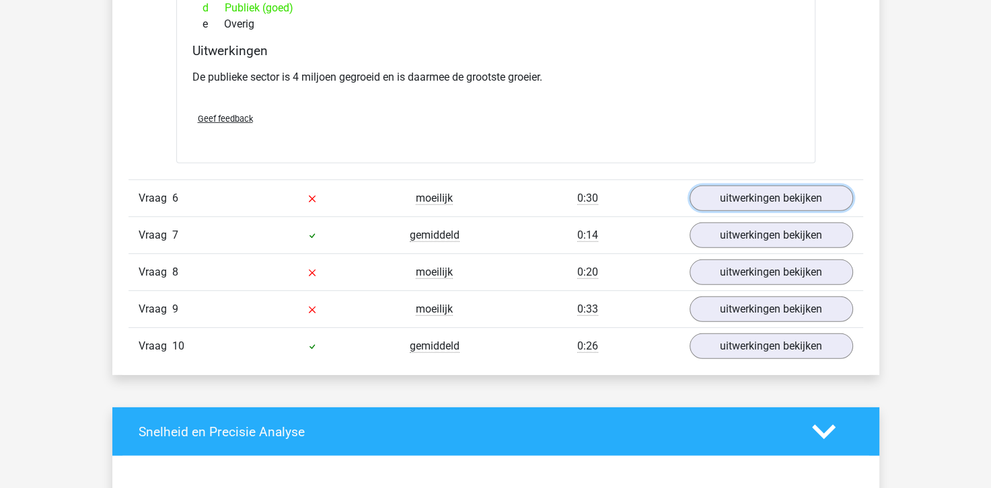
scroll to position [3901, 0]
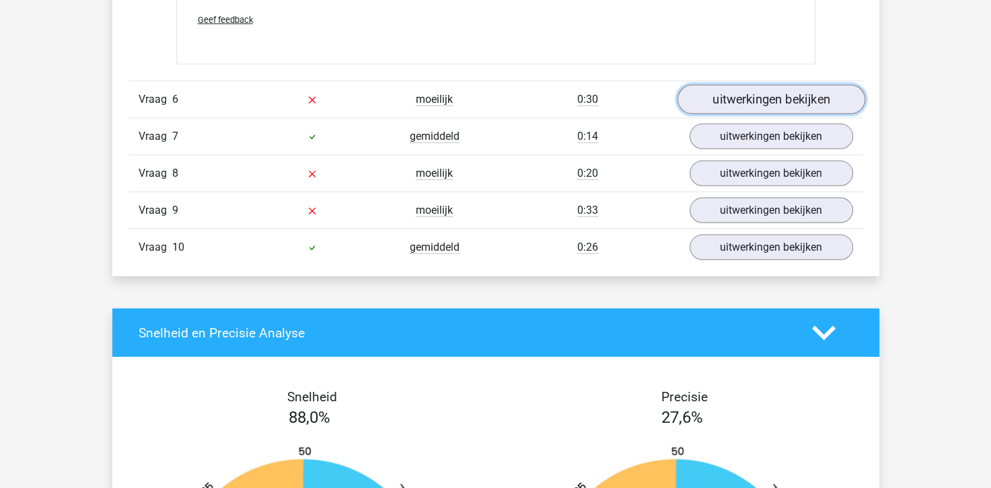
click at [778, 85] on link "uitwerkingen bekijken" at bounding box center [771, 100] width 188 height 30
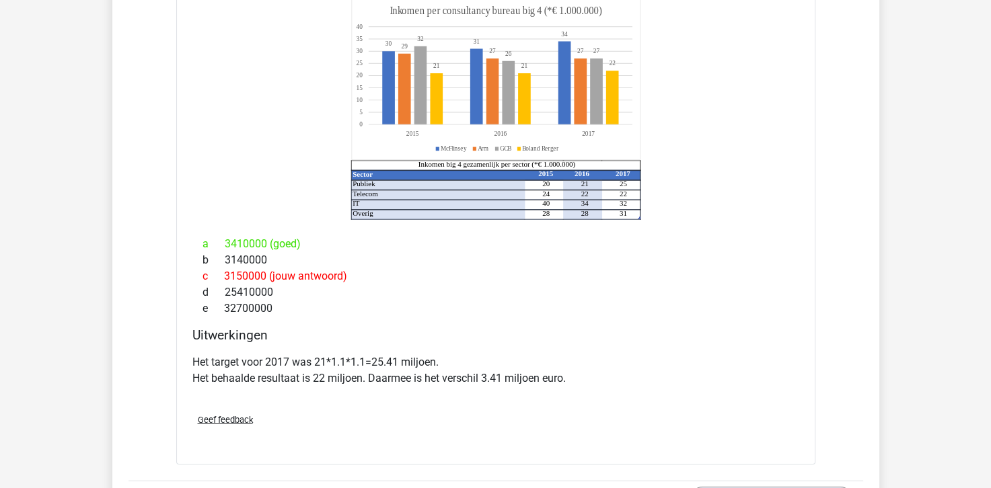
scroll to position [4103, 0]
